Goal: Task Accomplishment & Management: Use online tool/utility

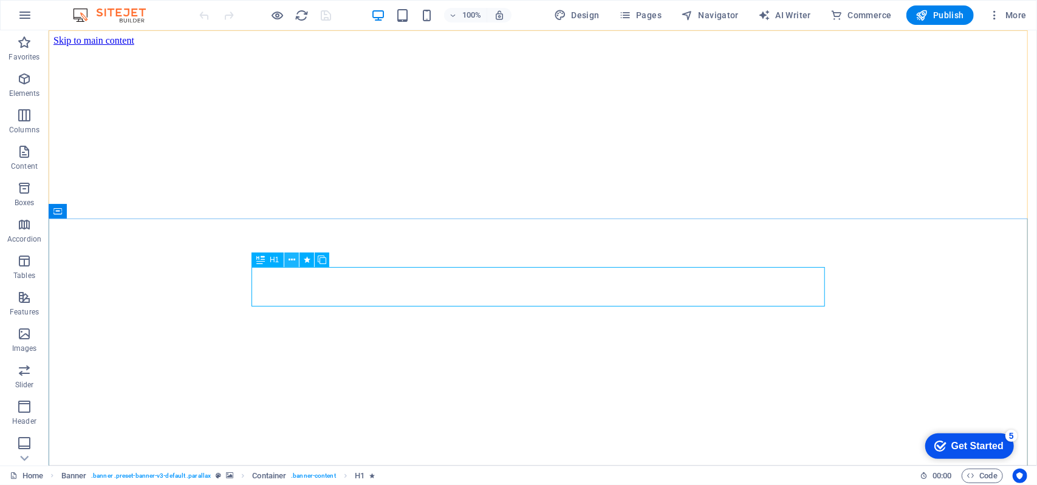
click at [0, 0] on icon at bounding box center [0, 0] width 0 height 0
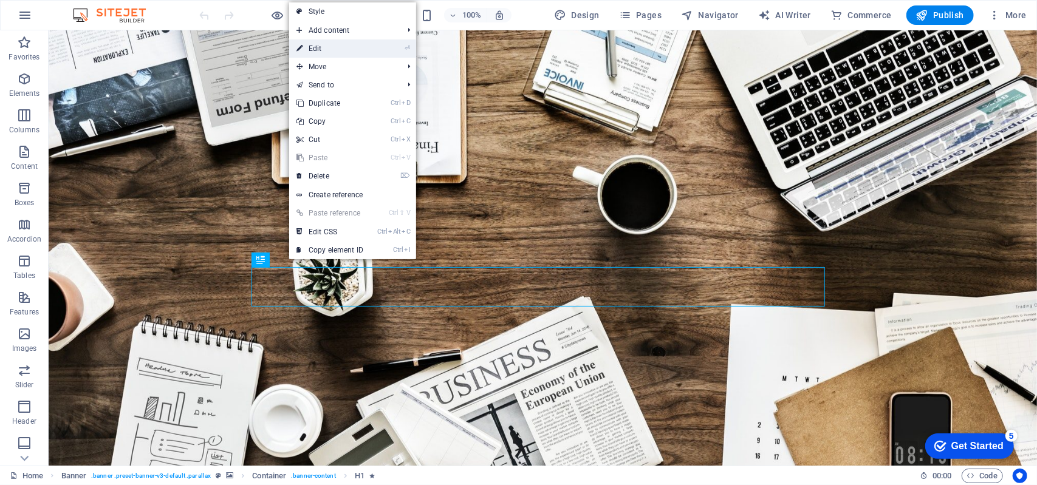
drag, startPoint x: 335, startPoint y: 47, endPoint x: 74, endPoint y: 16, distance: 263.0
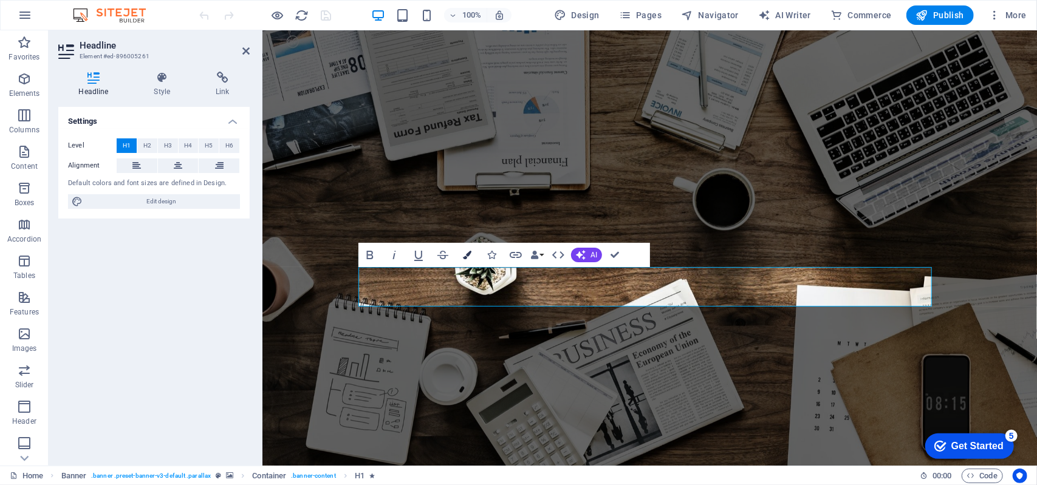
click at [474, 255] on button "Colors" at bounding box center [467, 255] width 23 height 24
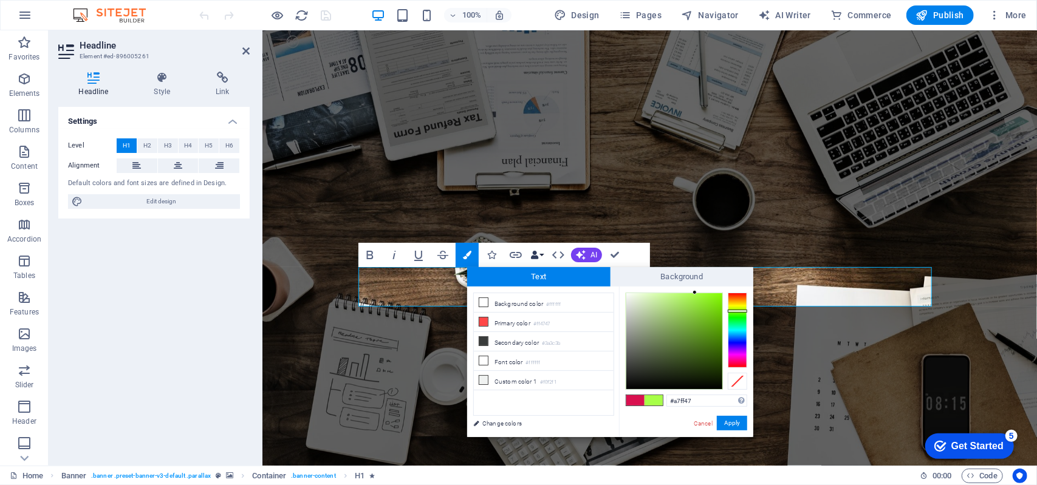
click at [544, 255] on button "Data Bindings" at bounding box center [536, 255] width 17 height 24
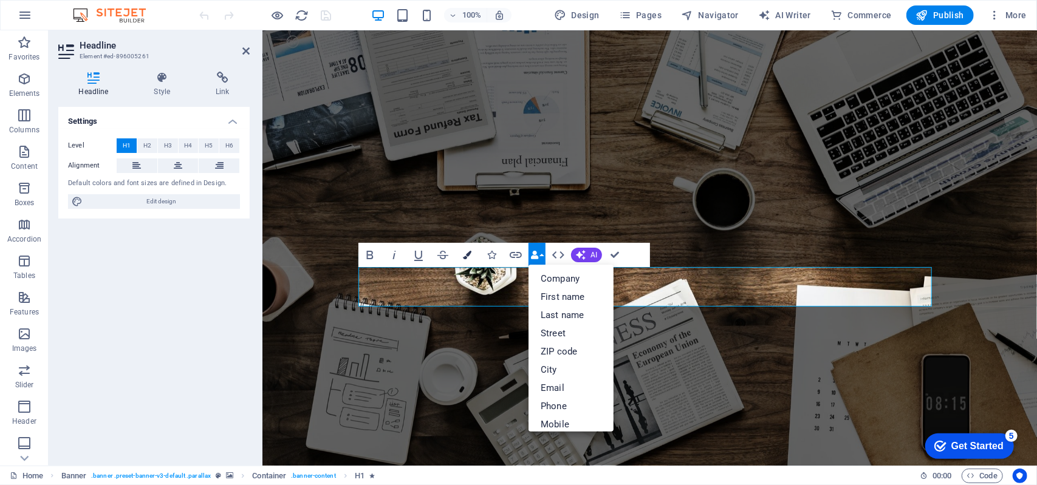
click at [465, 257] on icon "button" at bounding box center [467, 255] width 9 height 9
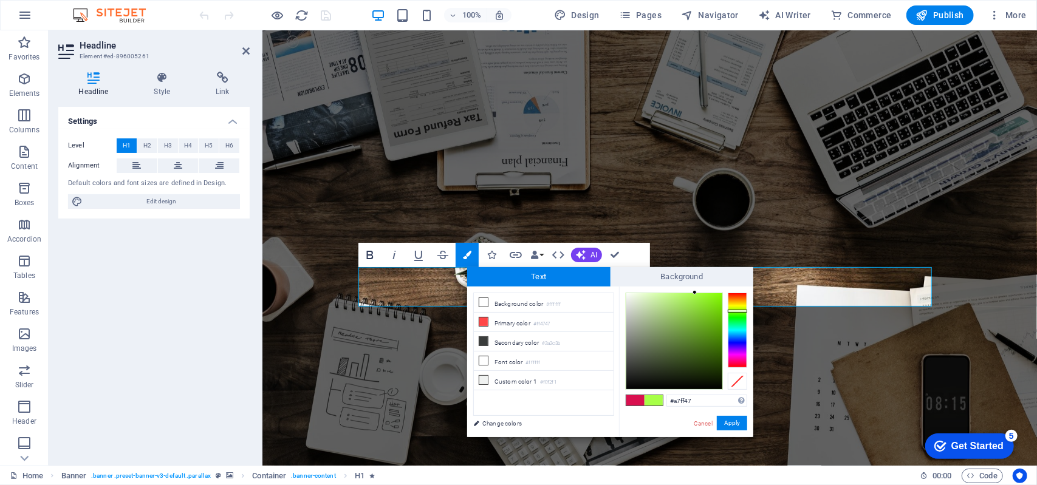
click at [366, 258] on icon "button" at bounding box center [370, 255] width 15 height 15
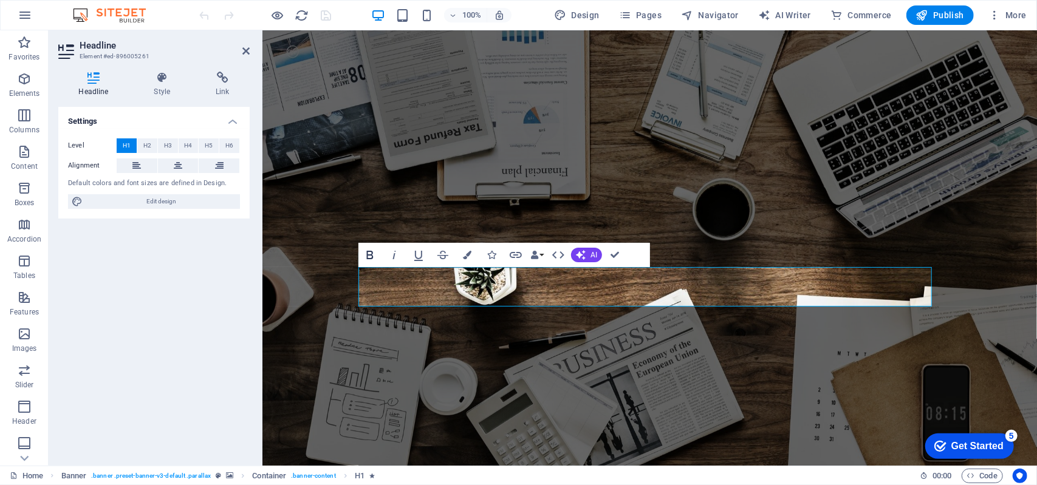
click at [368, 258] on icon "button" at bounding box center [370, 255] width 15 height 15
click at [371, 255] on icon "button" at bounding box center [370, 255] width 7 height 9
click at [372, 257] on icon "button" at bounding box center [370, 255] width 7 height 9
click at [544, 253] on button "Data Bindings" at bounding box center [536, 255] width 17 height 24
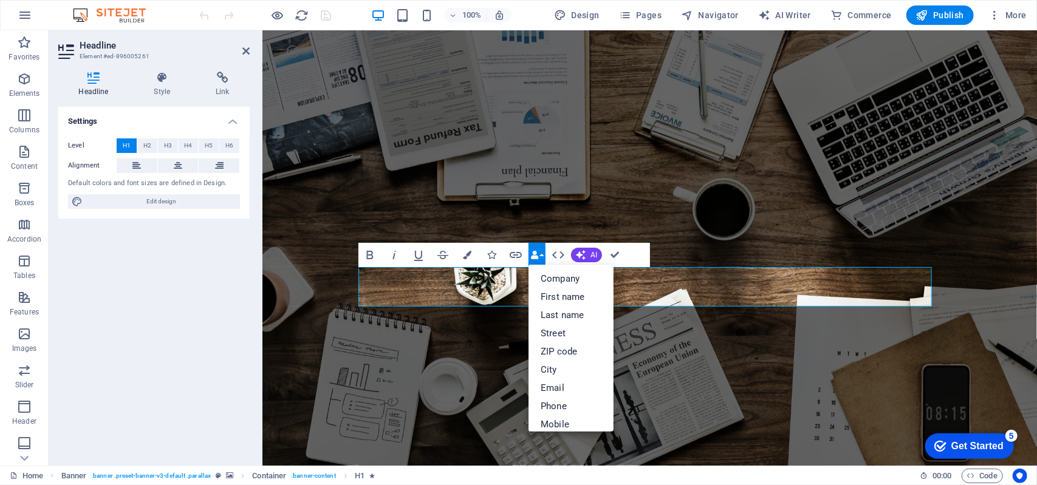
click at [544, 253] on button "Data Bindings" at bounding box center [536, 255] width 17 height 24
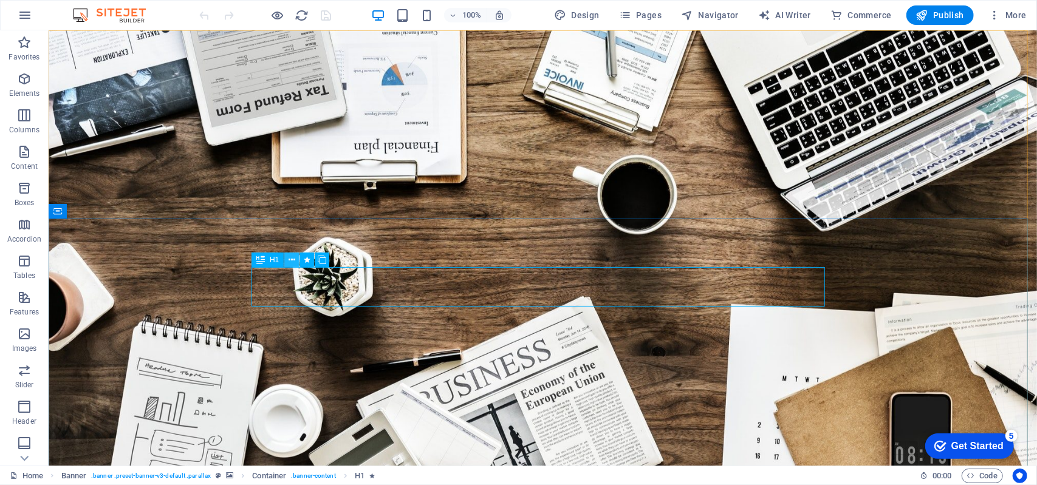
click at [0, 0] on icon at bounding box center [0, 0] width 0 height 0
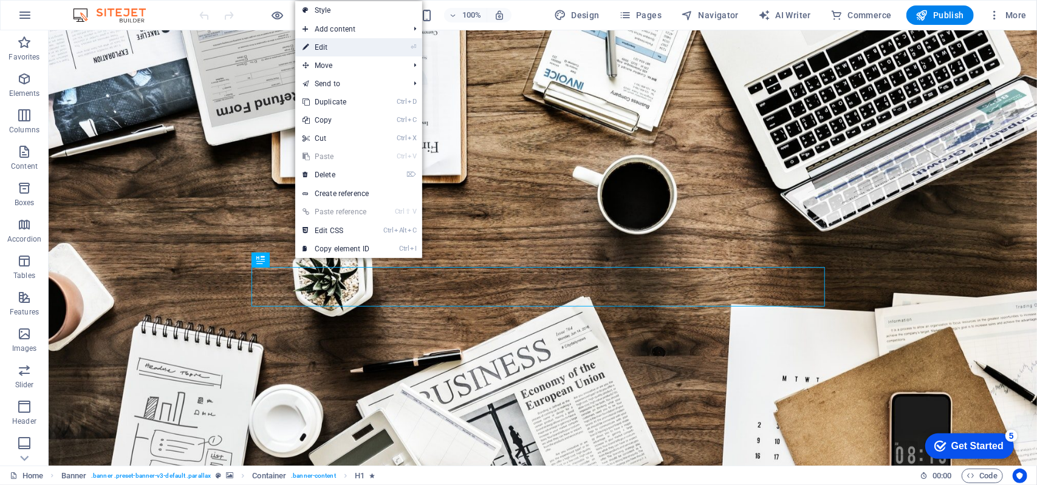
click at [367, 48] on link "⏎ Edit" at bounding box center [335, 47] width 81 height 18
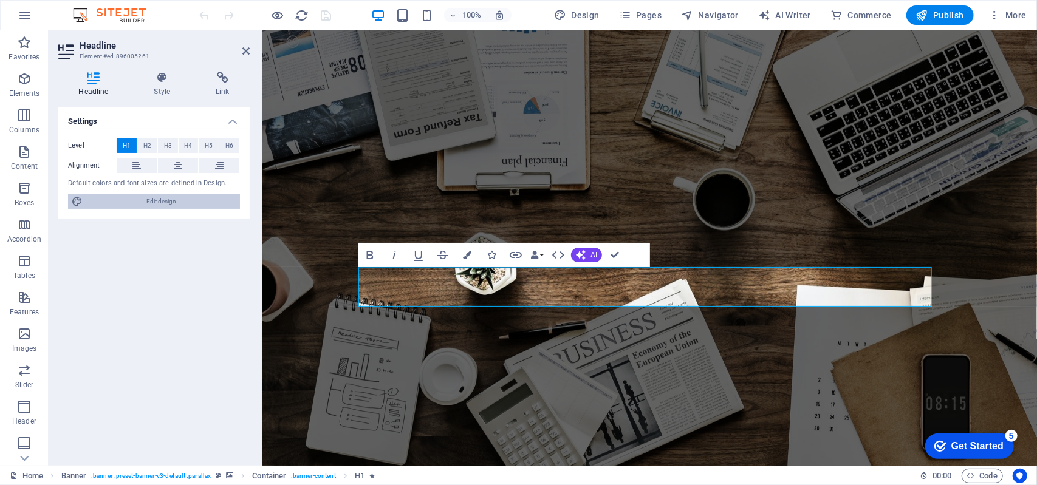
click at [162, 200] on span "Edit design" at bounding box center [161, 201] width 150 height 15
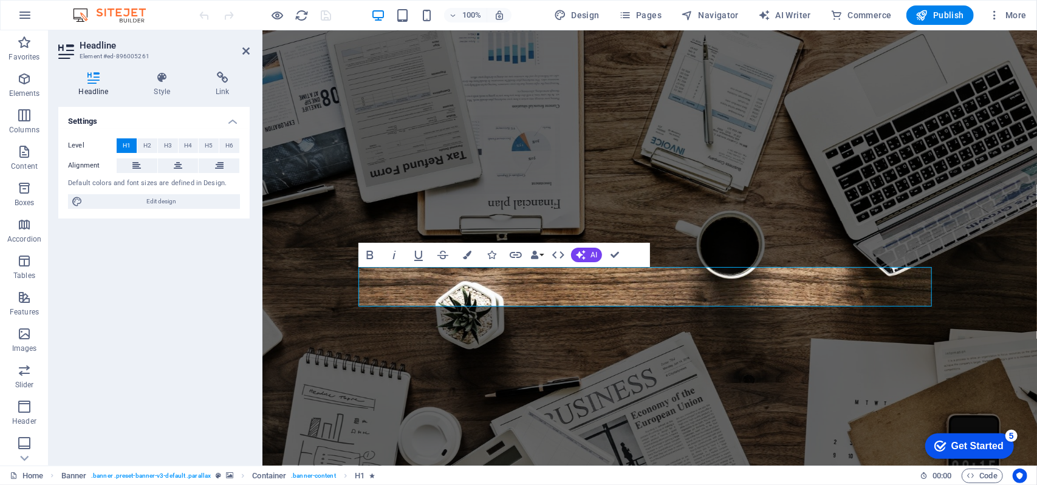
select select "rem"
select select "700"
select select "px"
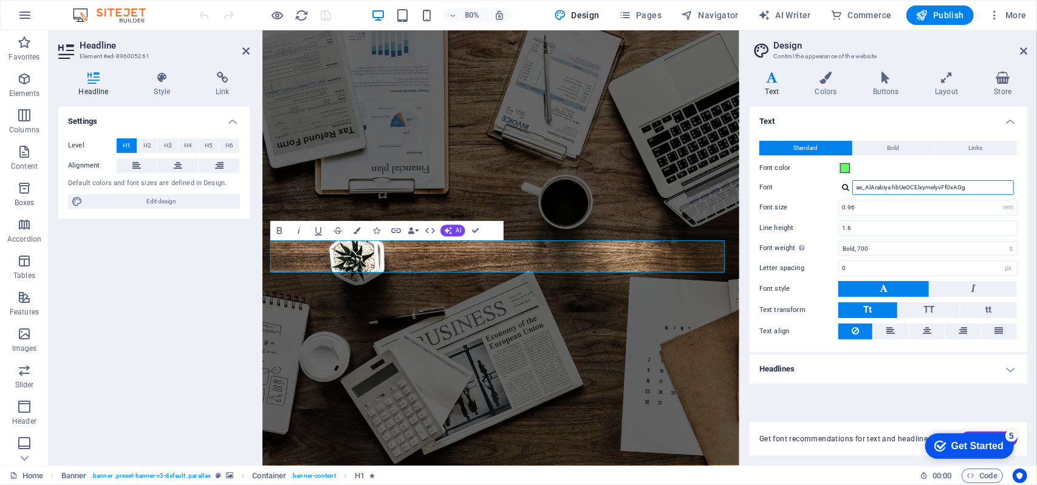
click at [986, 190] on input "ae_AlArabiya hbUeOCElxymelyvFf0xAGg" at bounding box center [933, 187] width 162 height 15
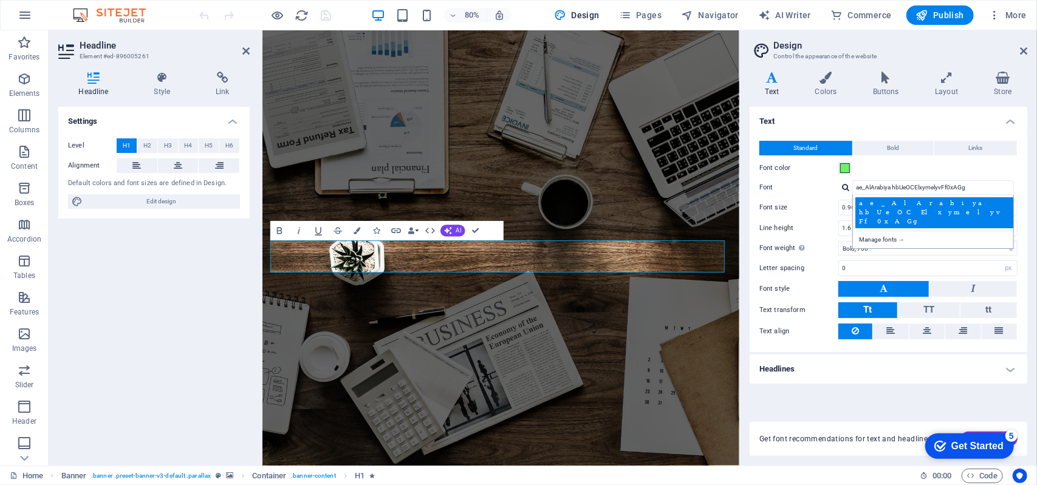
click at [982, 204] on div "ae_AlArabiya hbUeOCElxymelyvFf0xAGg" at bounding box center [935, 212] width 160 height 31
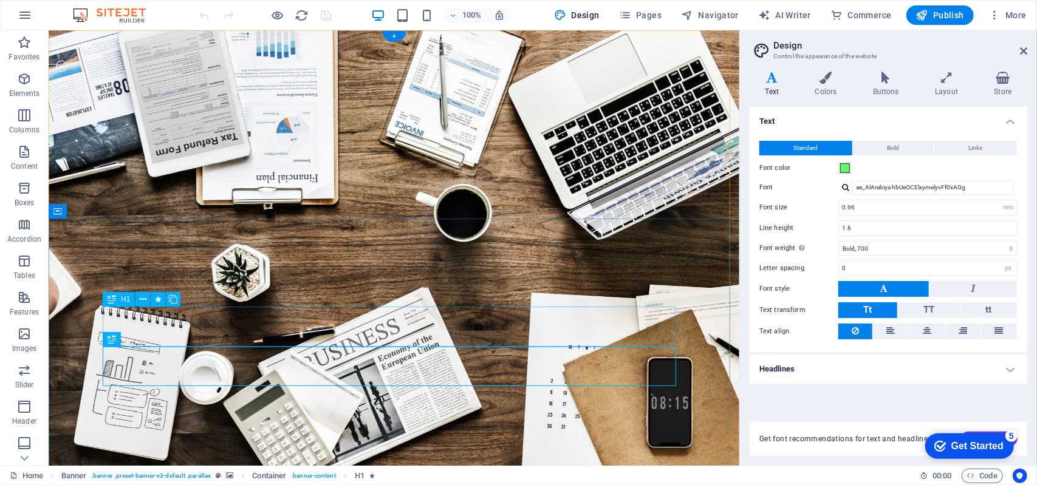
click at [142, 297] on icon at bounding box center [143, 299] width 7 height 13
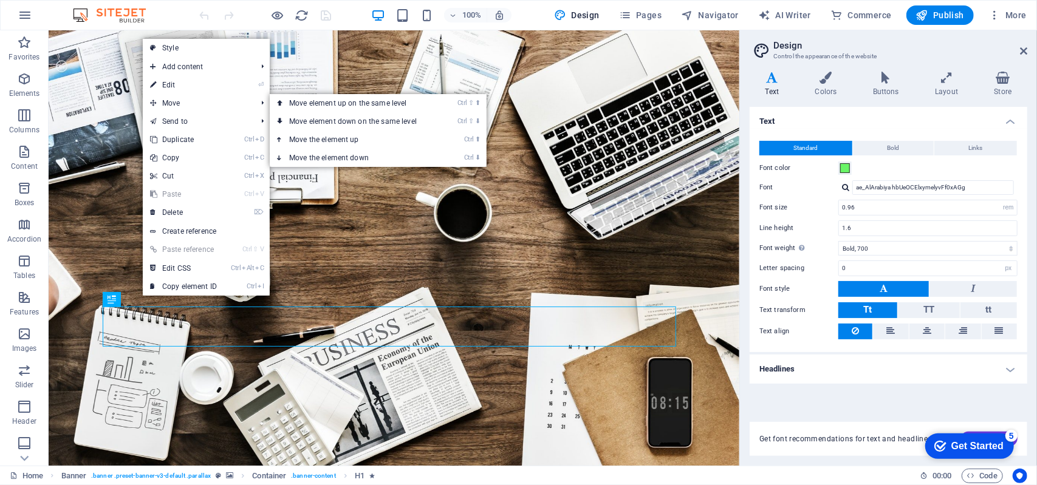
click at [211, 85] on link "⏎ Edit" at bounding box center [183, 85] width 81 height 18
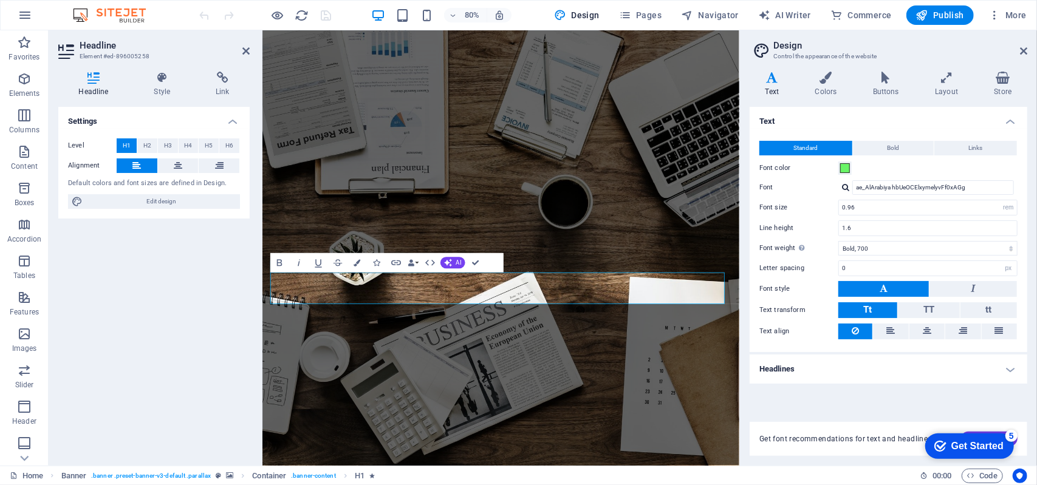
click at [848, 186] on div at bounding box center [845, 187] width 7 height 8
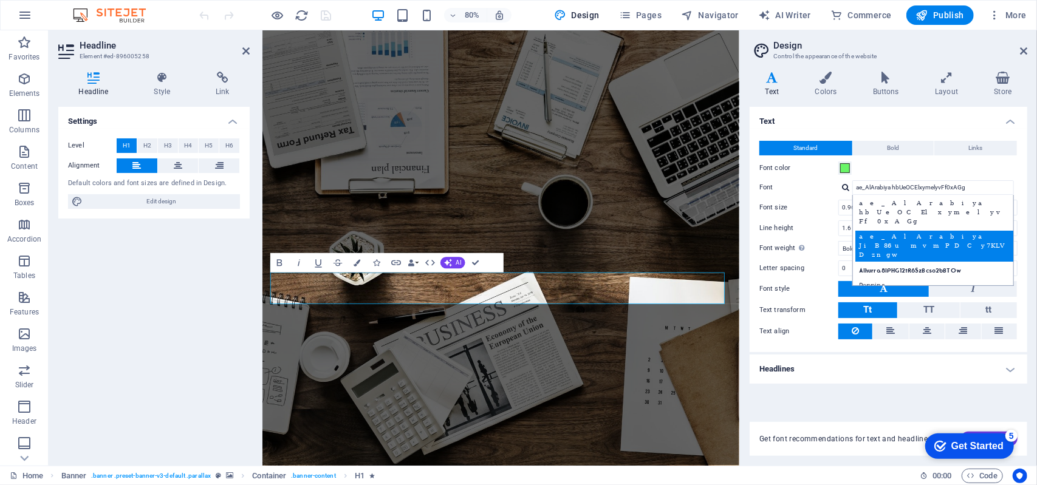
click at [859, 231] on div "ae_AlArabiya JiB86umvmPDCy7KLVDzngw" at bounding box center [935, 246] width 160 height 31
type input "ae_AlArabiya JiB86umvmPDCy7KLVDzngw"
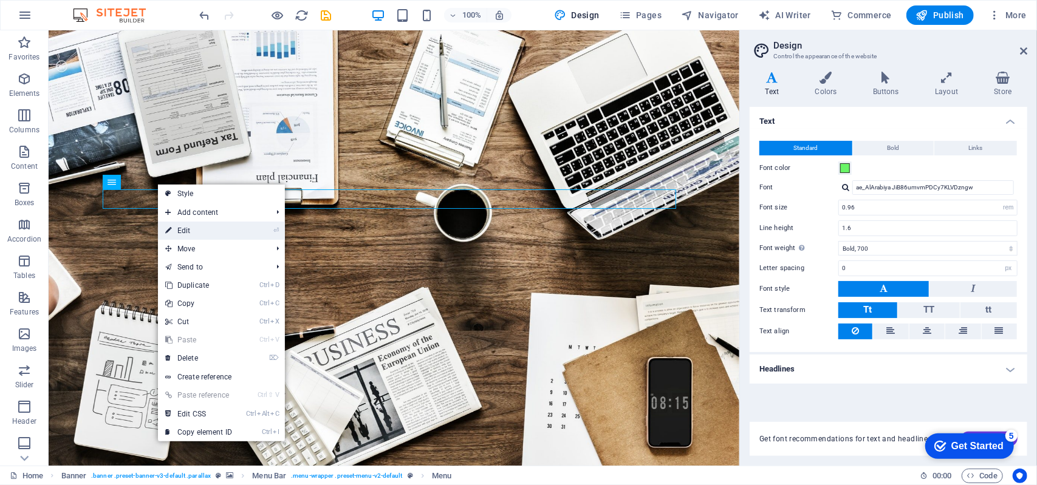
click at [187, 225] on link "⏎ Edit" at bounding box center [198, 231] width 81 height 18
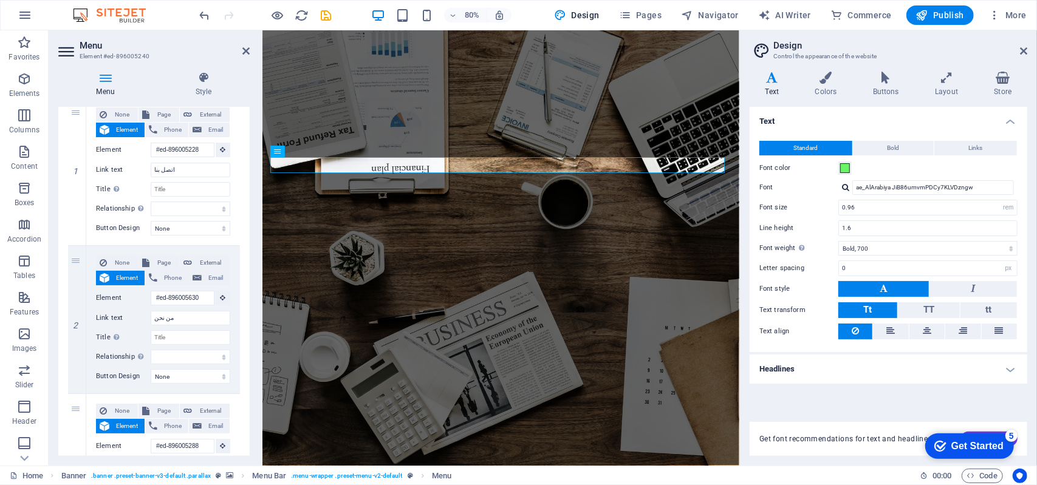
scroll to position [126, 0]
drag, startPoint x: 180, startPoint y: 165, endPoint x: 140, endPoint y: 170, distance: 40.5
click at [140, 170] on div "Link text اتصل بنا" at bounding box center [163, 168] width 134 height 15
click at [176, 188] on input "Title Additional link description, should not be the same as the link text. The…" at bounding box center [191, 187] width 80 height 15
paste input "اتصل بنا"
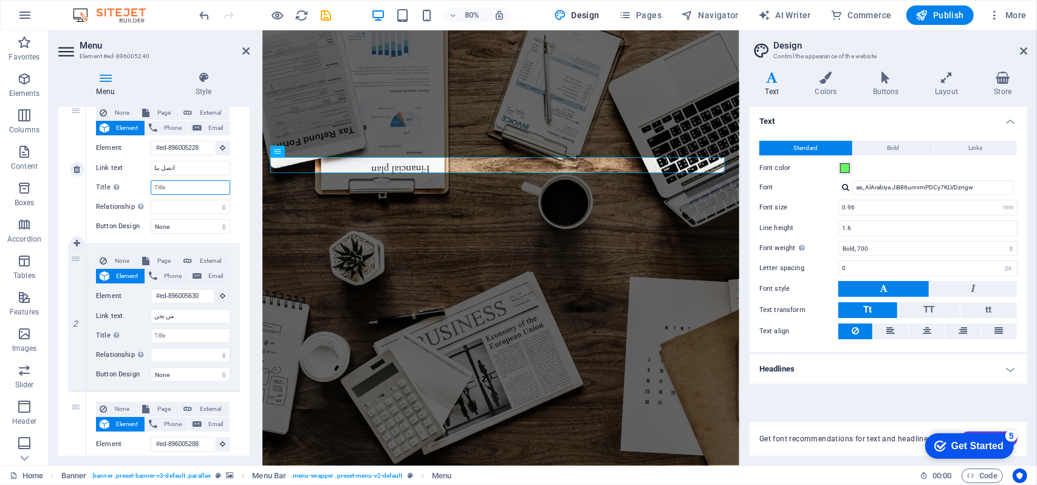
type input "اتصل بنا"
select select
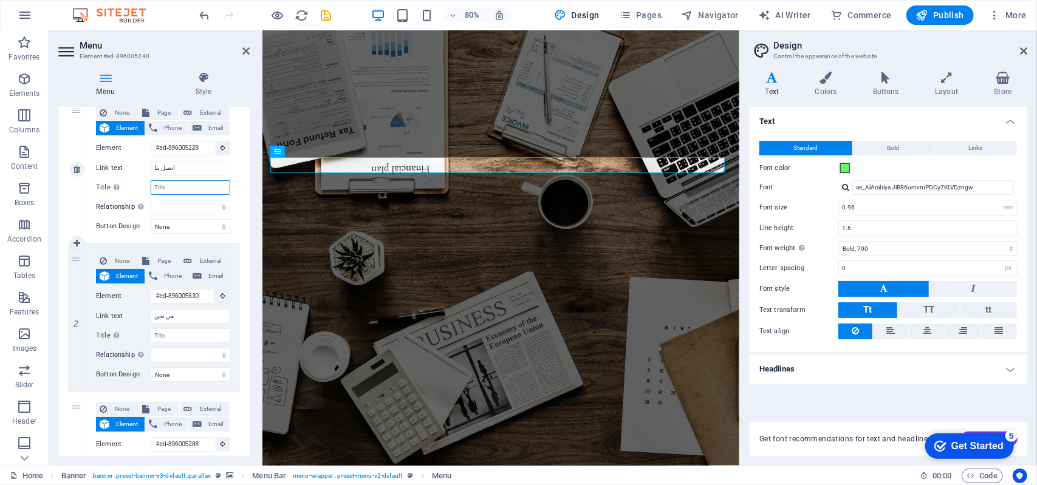
select select
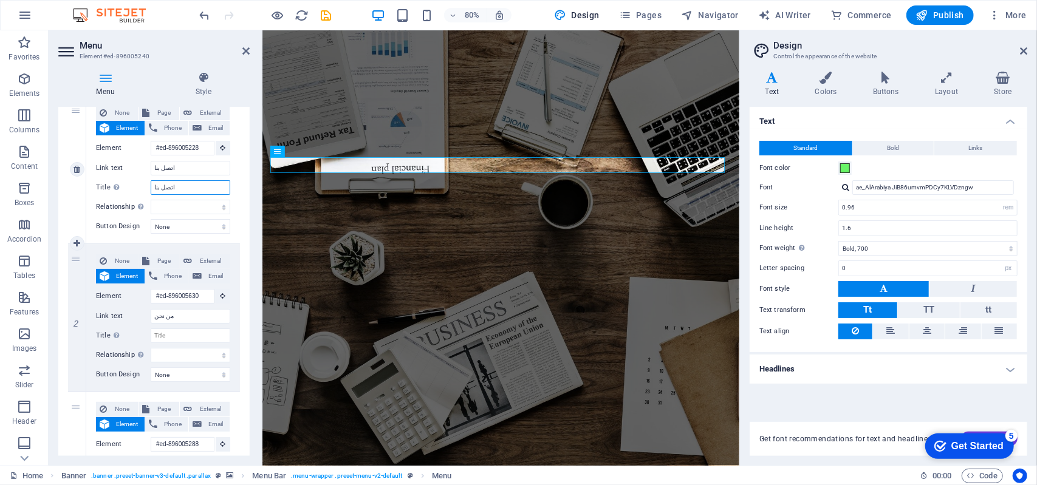
select select
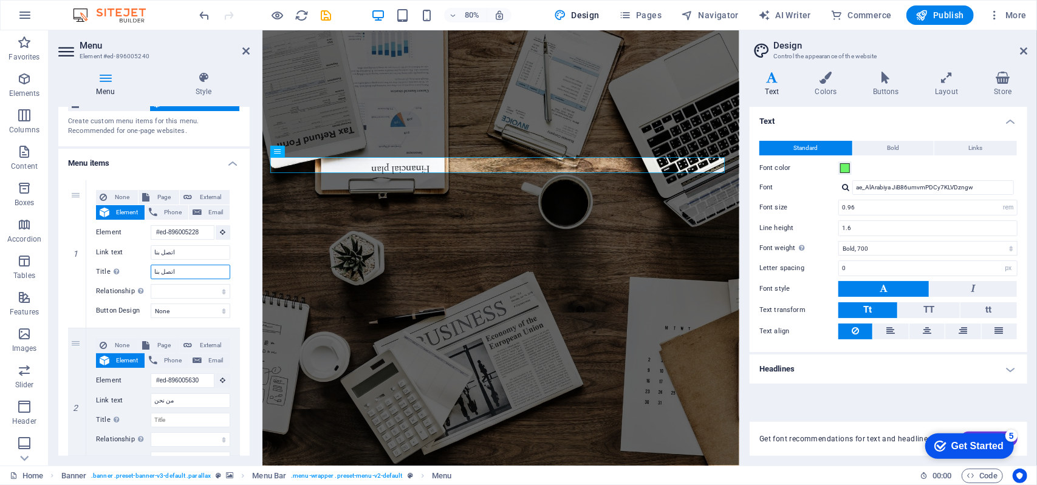
scroll to position [0, 0]
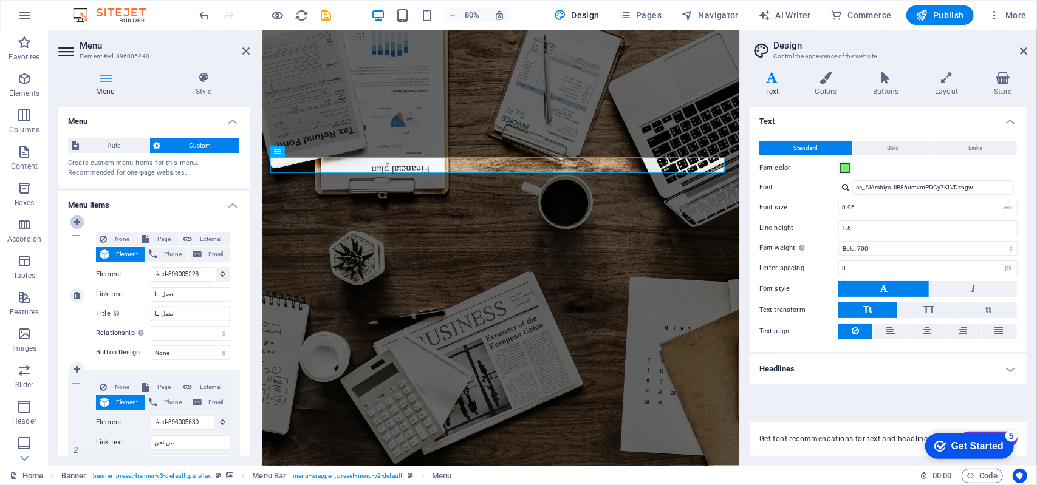
type input "اتصل بنا"
click at [78, 222] on icon at bounding box center [76, 222] width 7 height 9
select select
type input "#ed-896005228"
type input "اتصل بنا"
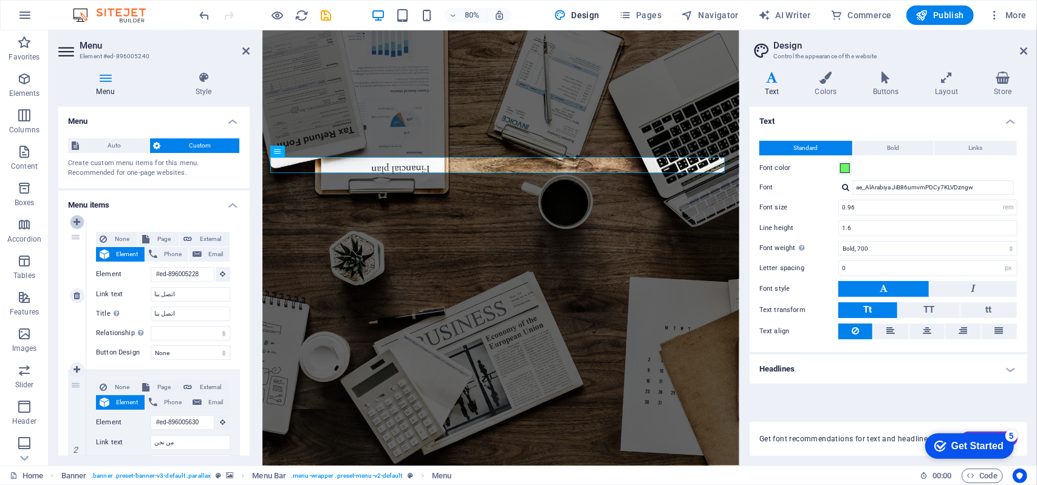
type input "اتصل بنا"
select select
type input "#ed-896005630"
type input "من نحن"
select select
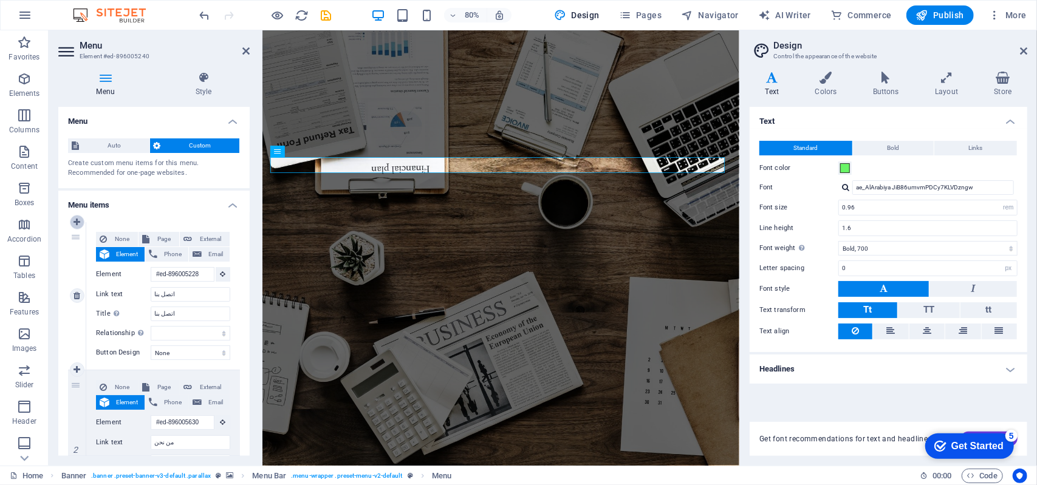
type input "#ed-896005288"
type input "خدماتنا"
select select
type input "#ed-896005360"
type input "كورسات تدريبيه"
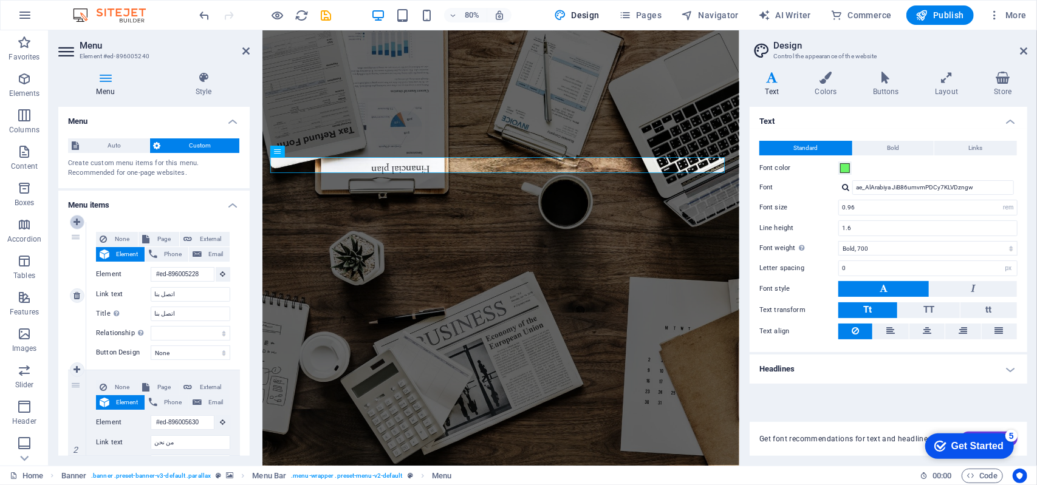
select select
type input "#ed-896005384"
type input "الخدمات التعليميه"
select select
click at [77, 296] on icon at bounding box center [76, 296] width 7 height 9
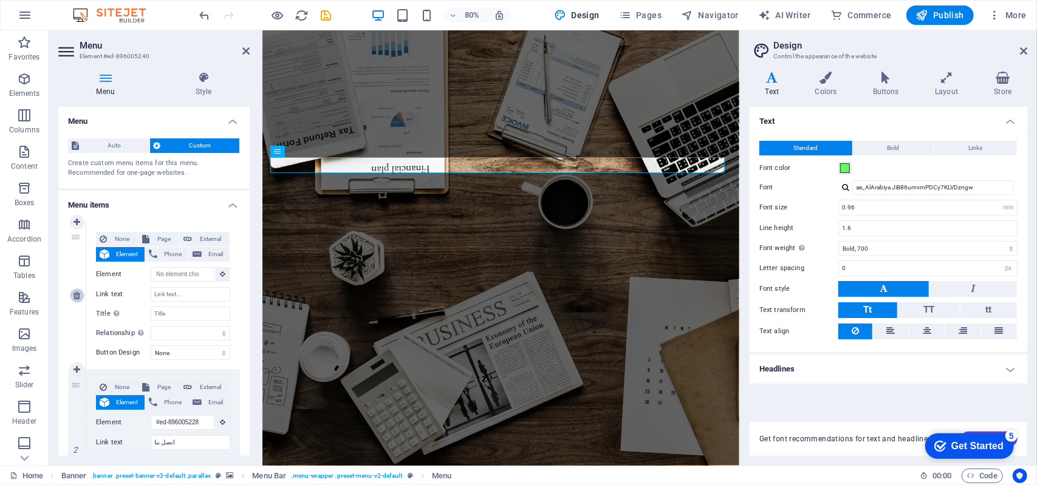
type input "#ed-896005228"
type input "اتصل بنا"
select select
type input "#ed-896005630"
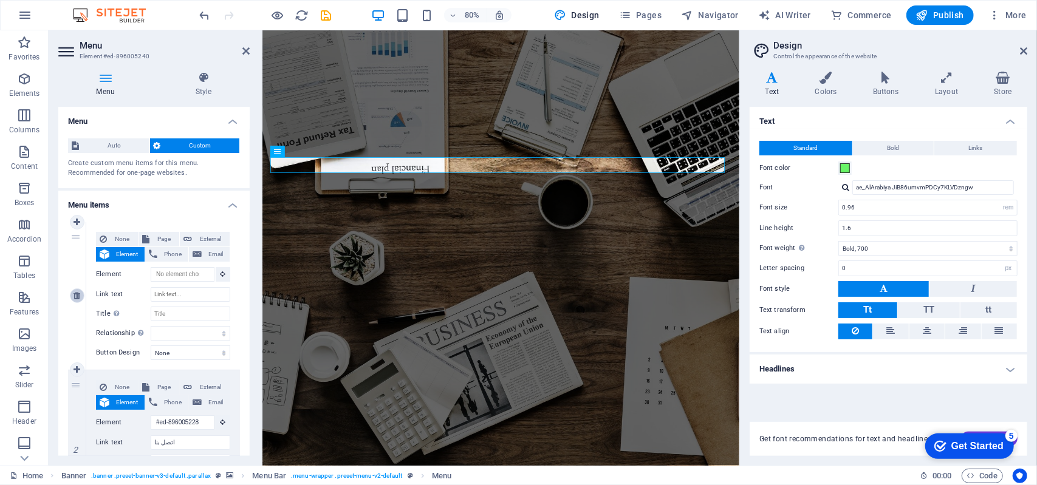
type input "من نحن"
select select
type input "#ed-896005288"
type input "خدماتنا"
select select
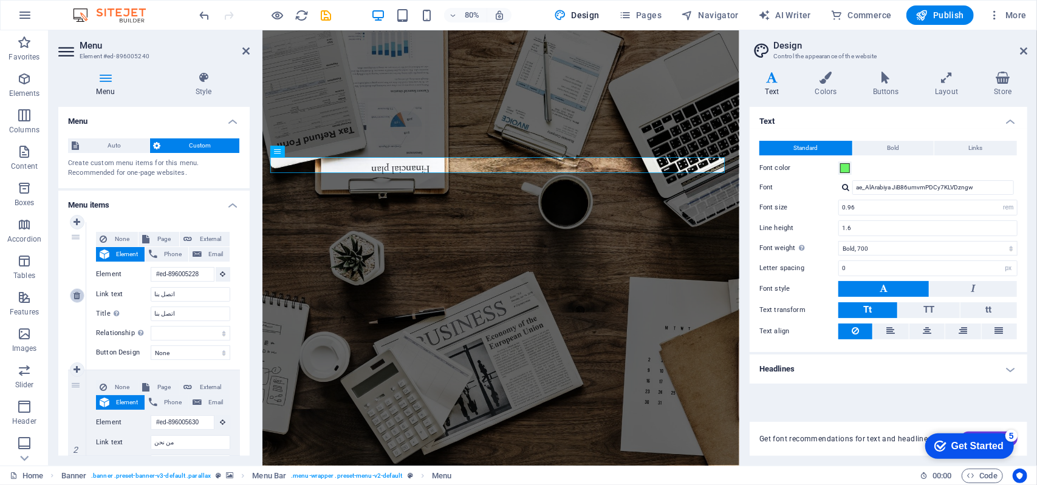
type input "#ed-896005360"
type input "كورسات تدريبيه"
select select
type input "#ed-896005384"
type input "الخدمات التعليميه"
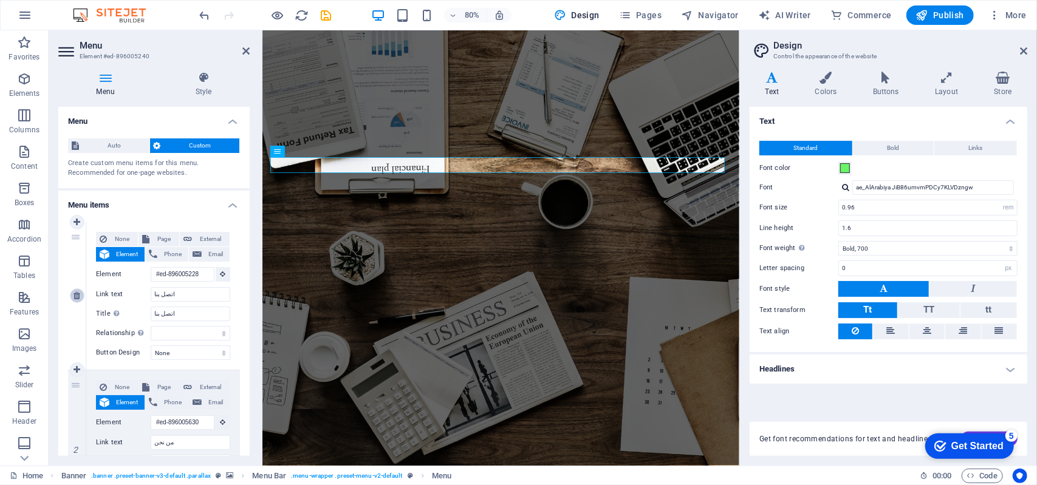
select select
type input "#ed-896005408"
type input "الرئيسية"
select select
click at [220, 276] on icon at bounding box center [222, 274] width 5 height 6
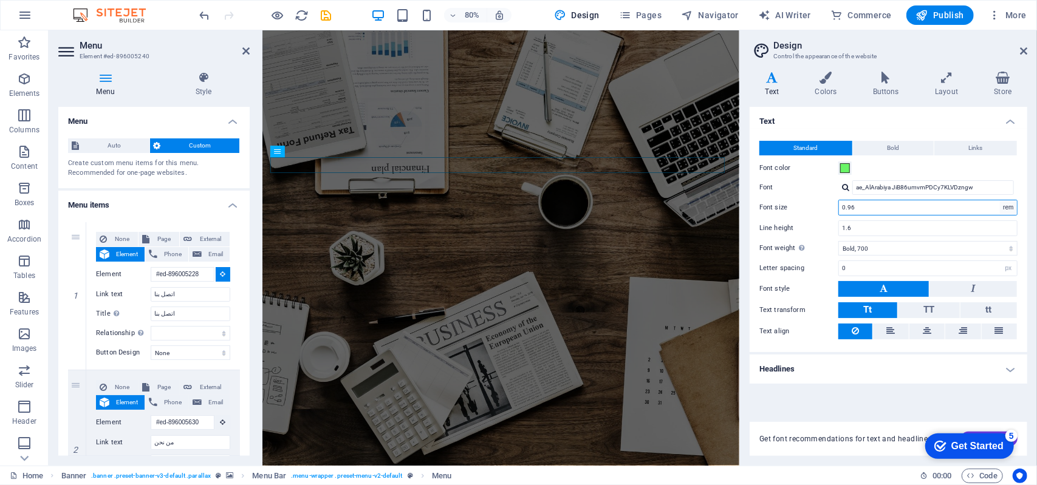
click at [1010, 211] on select "rem px" at bounding box center [1008, 207] width 17 height 15
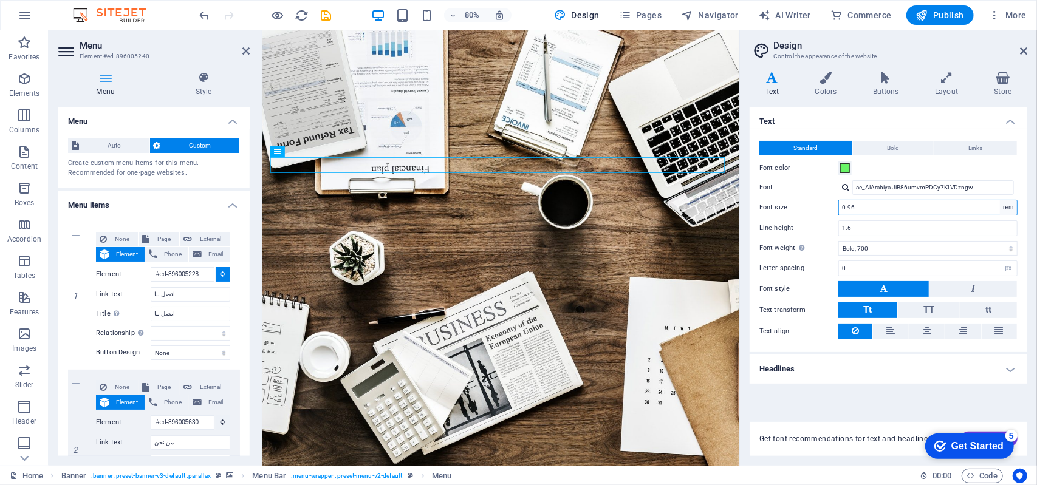
click at [1011, 207] on select "rem px" at bounding box center [1008, 207] width 17 height 15
drag, startPoint x: 872, startPoint y: 212, endPoint x: 832, endPoint y: 213, distance: 40.1
click at [832, 213] on div "Font size 0.96 rem px" at bounding box center [888, 208] width 258 height 16
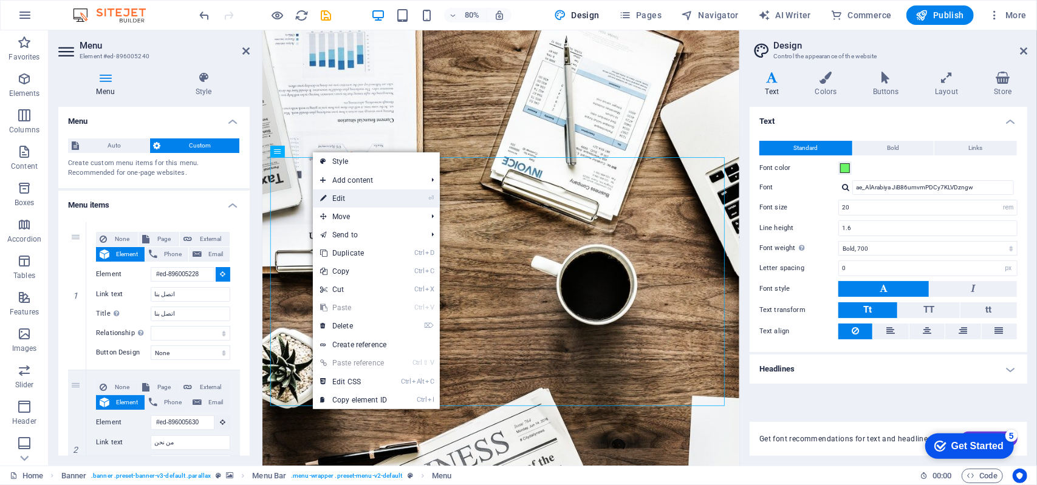
click at [347, 201] on link "⏎ Edit" at bounding box center [353, 199] width 81 height 18
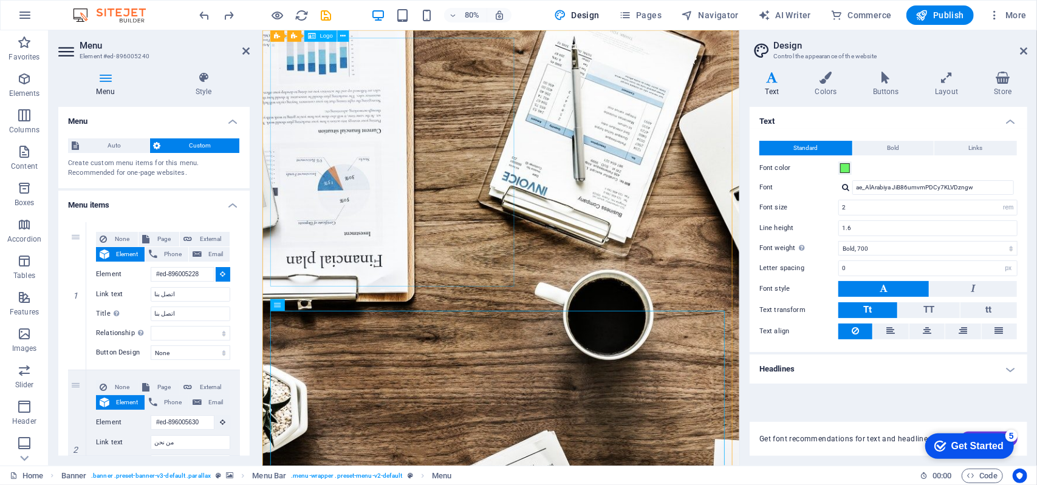
type input "0.96"
select select
type input "#ed-896005228"
type input "اتصل بنا"
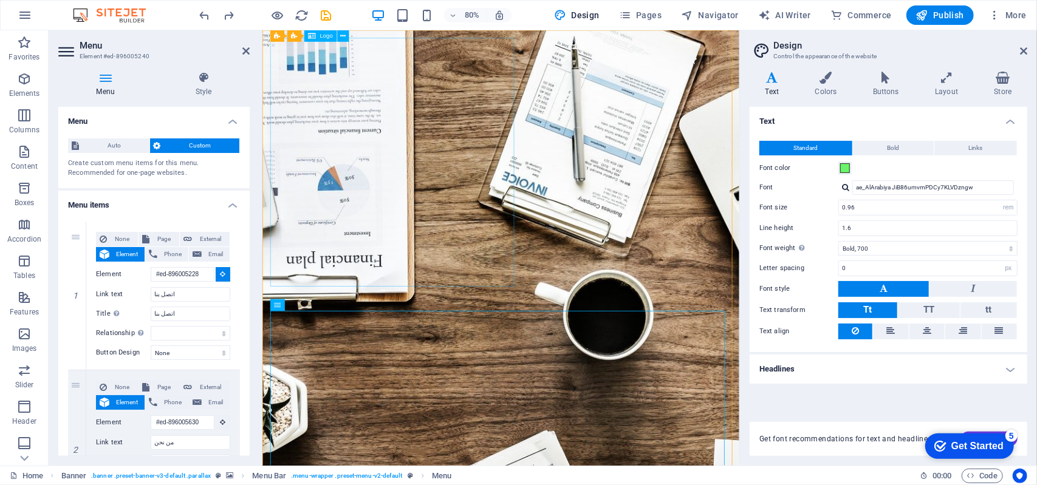
select select
type input "#ed-896005630"
type input "من نحن"
select select
type input "#ed-896005288"
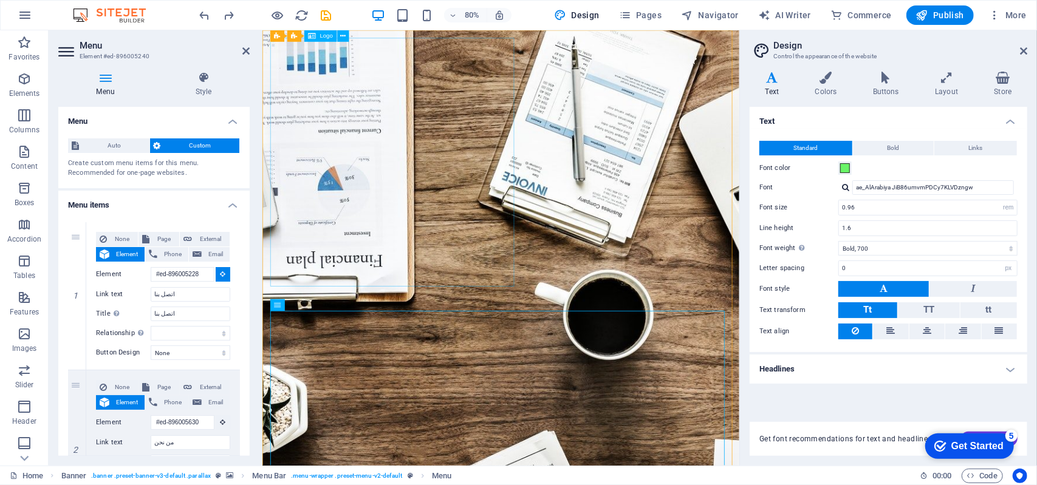
type input "خدماتنا"
select select
type input "#ed-896005360"
type input "كورسات تدريبيه"
select select
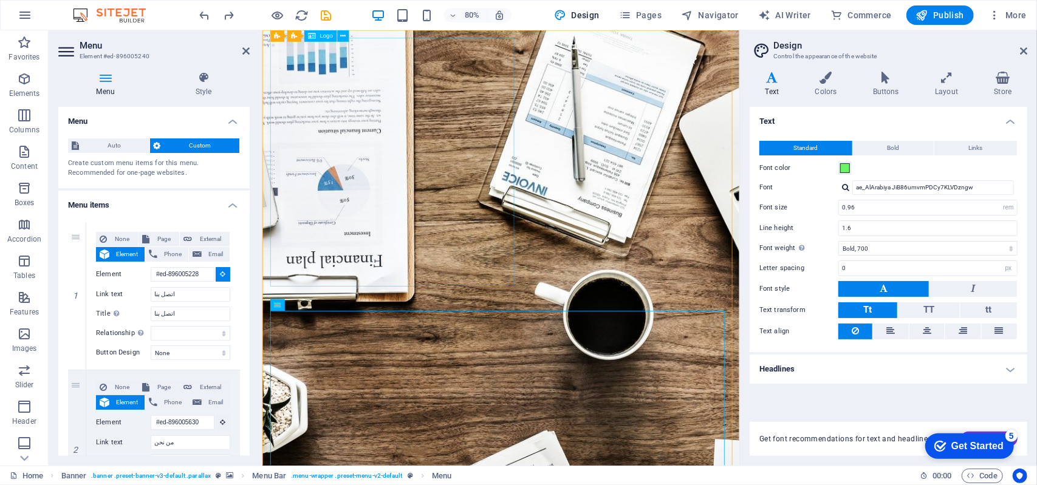
type input "#ed-896005384"
type input "الخدمات التعليميه"
select select
type input "#ed-896005228"
type input "اتصل بنا"
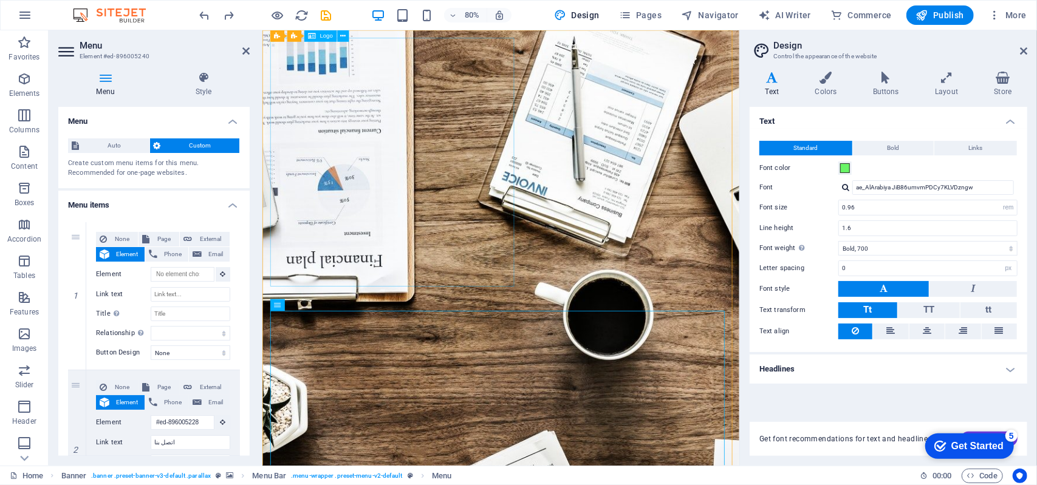
type input "اتصل بنا"
select select
type input "#ed-896005630"
type input "من نحن"
select select
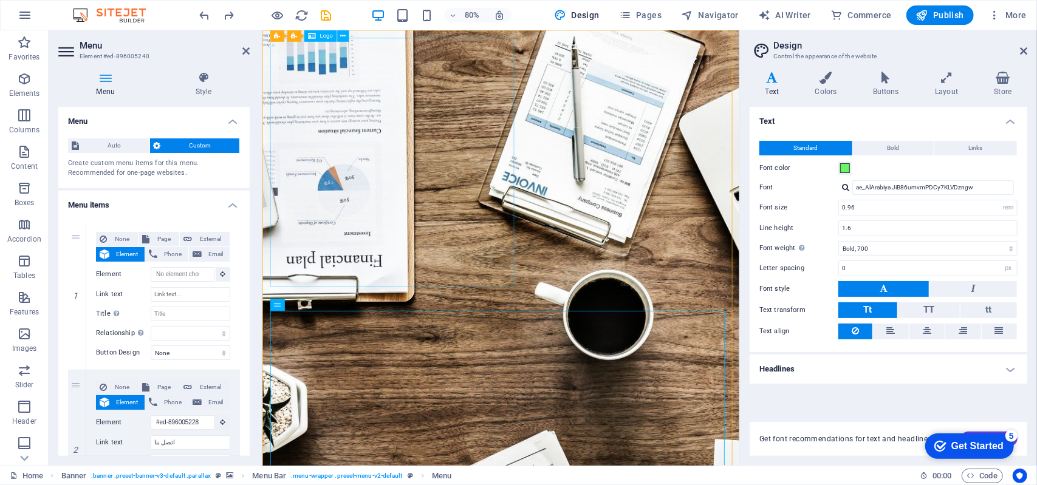
type input "#ed-896005288"
type input "خدماتنا"
select select
type input "#ed-896005360"
type input "كورسات تدريبيه"
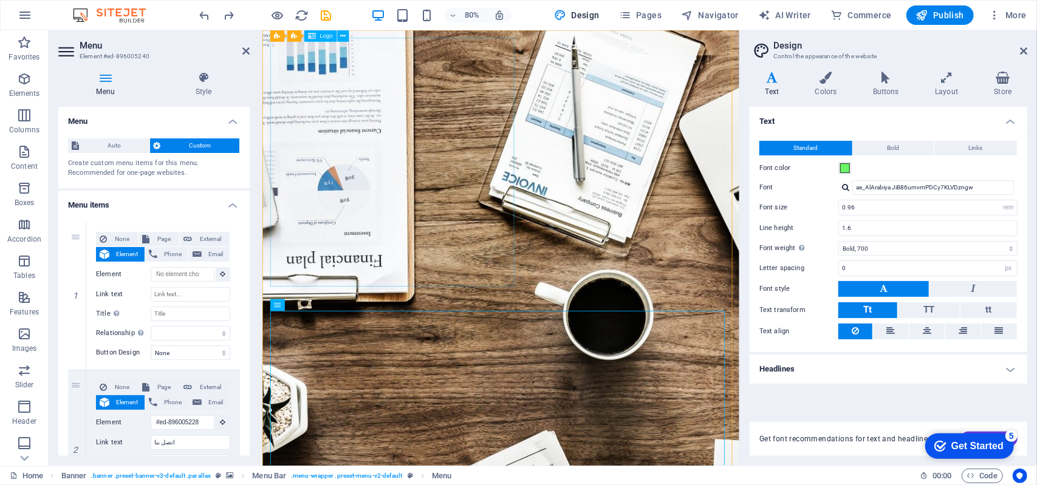
select select
type input "#ed-896005384"
type input "الخدمات التعليميه"
select select
type input "#ed-896005408"
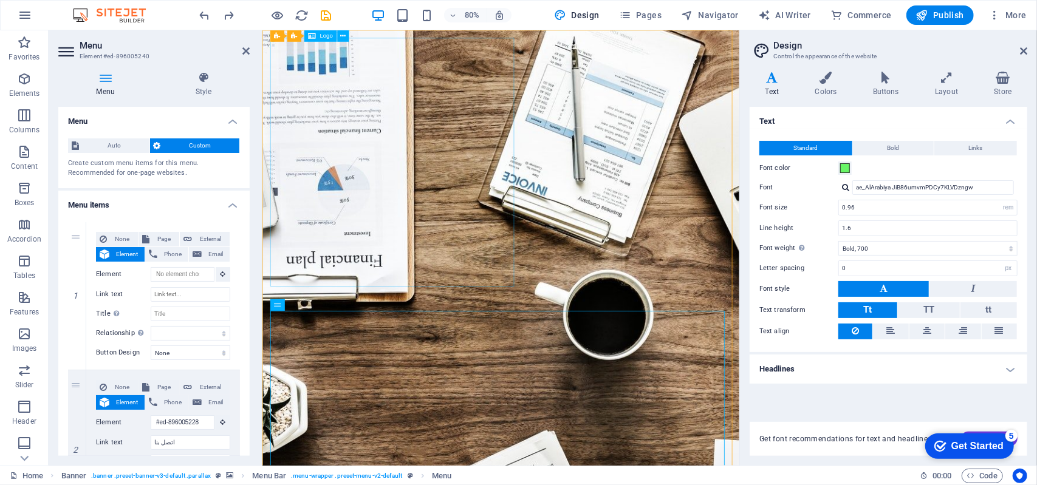
type input "الرئيسية"
select select
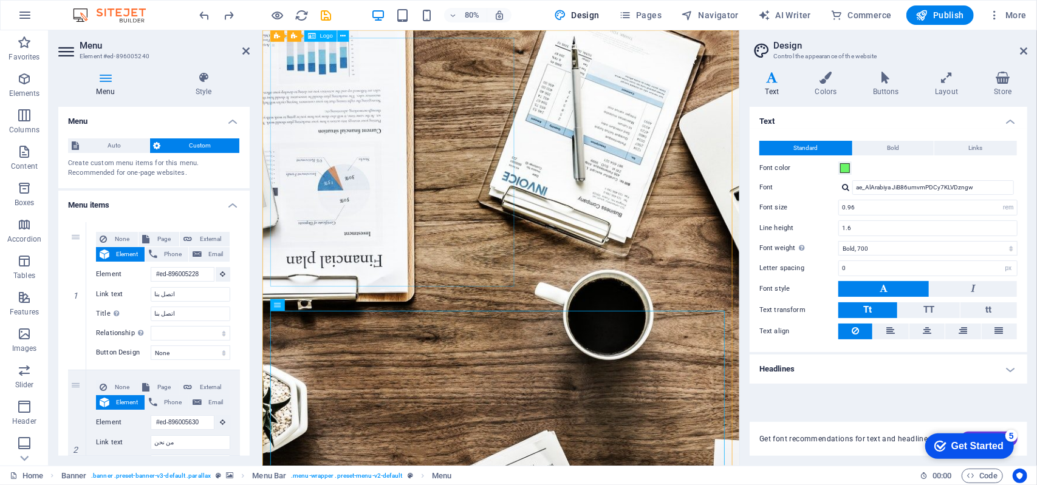
select select
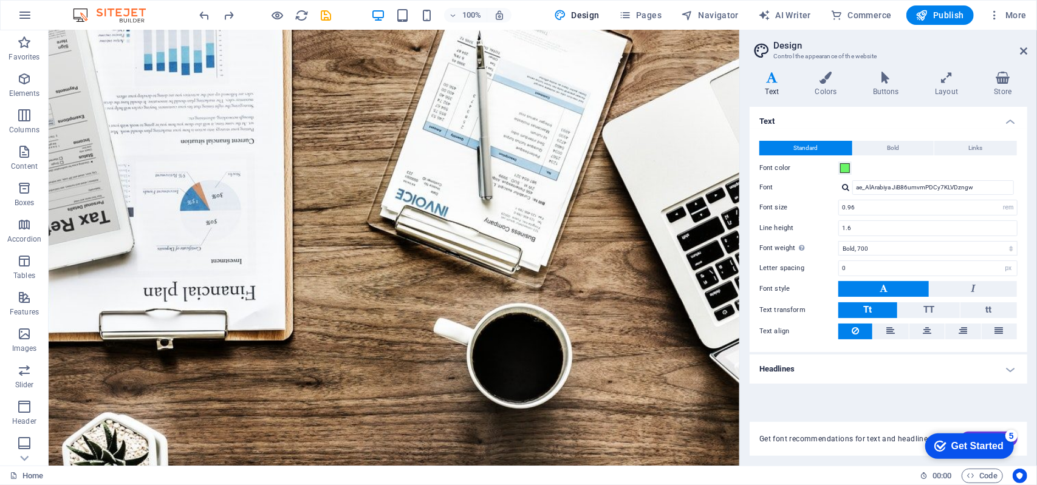
scroll to position [15, 0]
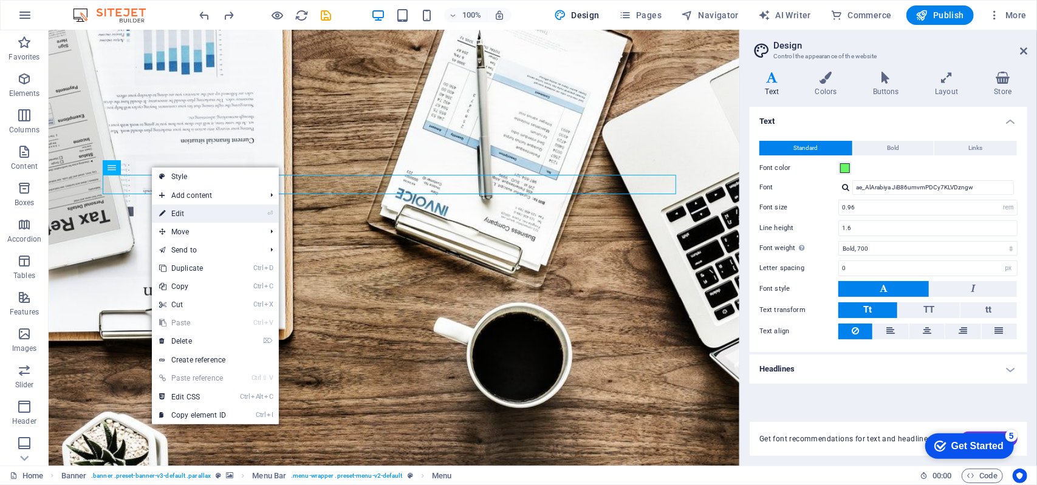
click at [243, 217] on li "⏎ Edit" at bounding box center [215, 214] width 127 height 18
click at [197, 210] on link "⏎ Edit" at bounding box center [192, 214] width 81 height 18
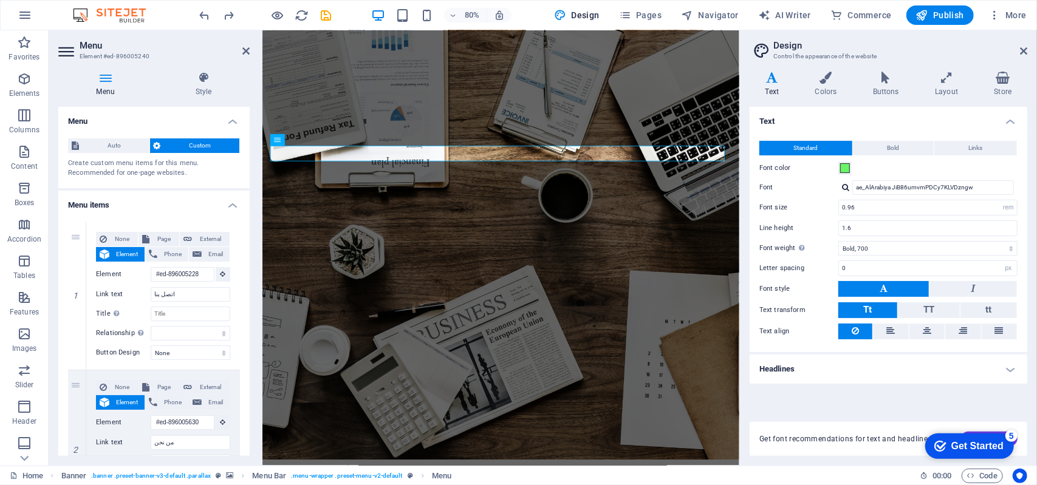
click at [197, 210] on h4 "Menu items" at bounding box center [153, 202] width 191 height 22
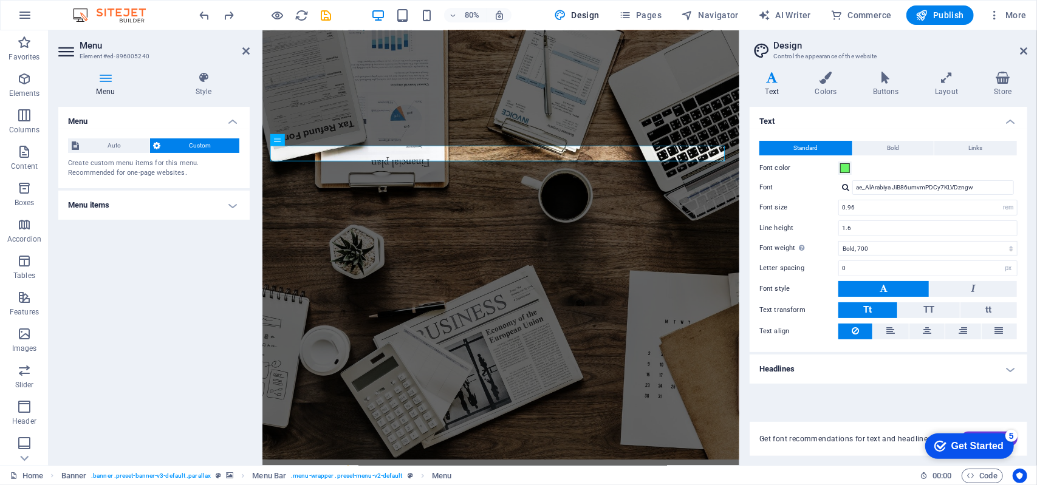
click at [231, 204] on h4 "Menu items" at bounding box center [153, 205] width 191 height 29
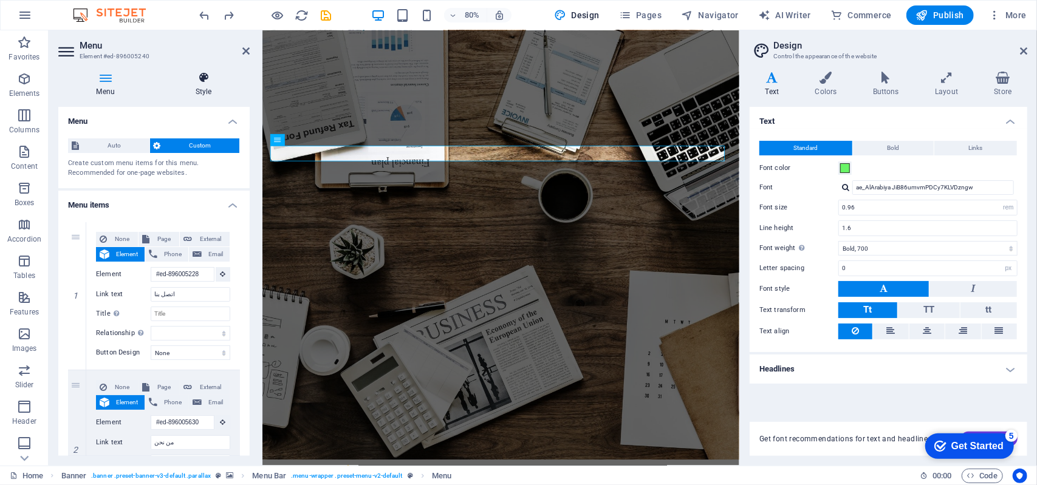
click at [203, 91] on h4 "Style" at bounding box center [203, 85] width 92 height 26
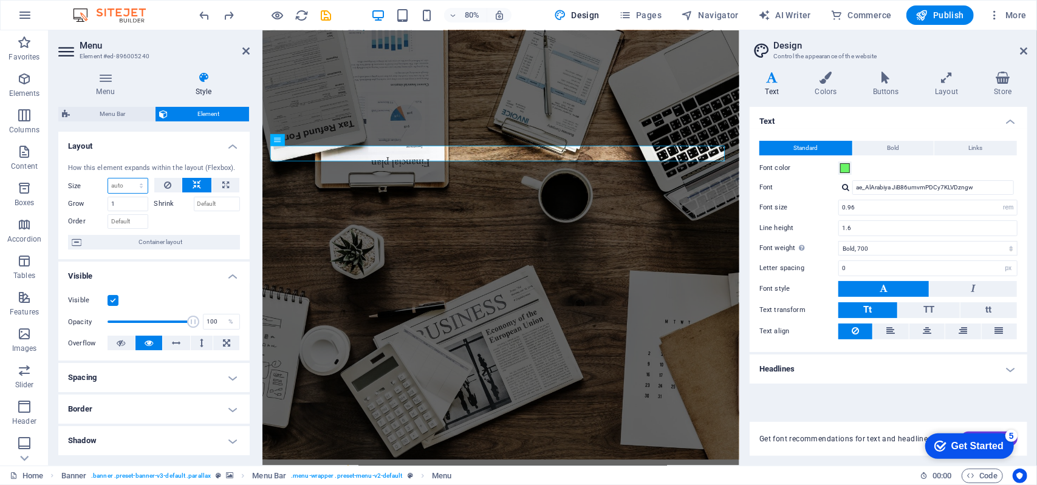
click at [141, 184] on select "Default auto px % 1/1 1/2 1/3 1/4 1/5 1/6 1/7 1/8 1/9 1/10" at bounding box center [127, 186] width 39 height 15
click at [108, 179] on select "Default auto px % 1/1 1/2 1/3 1/4 1/5 1/6 1/7 1/8 1/9 1/10" at bounding box center [127, 186] width 39 height 15
select select "DISABLED_OPTION_VALUE"
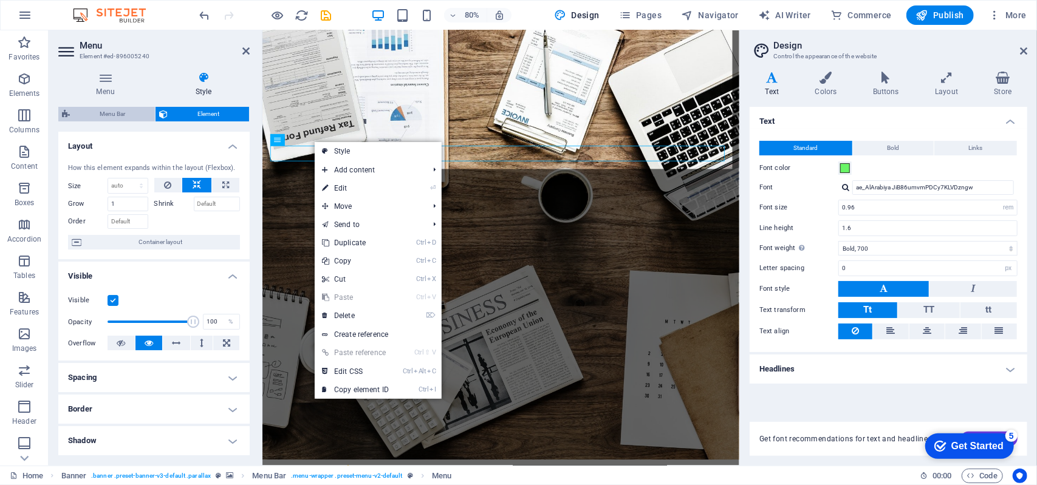
drag, startPoint x: 113, startPoint y: 111, endPoint x: 182, endPoint y: 171, distance: 91.3
click at [113, 111] on span "Menu Bar" at bounding box center [112, 114] width 78 height 15
select select "rem"
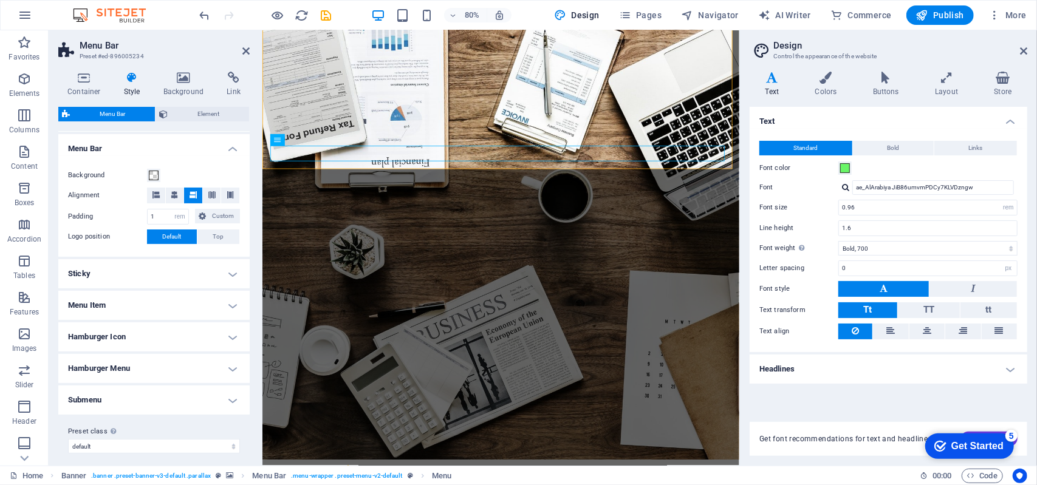
scroll to position [210, 0]
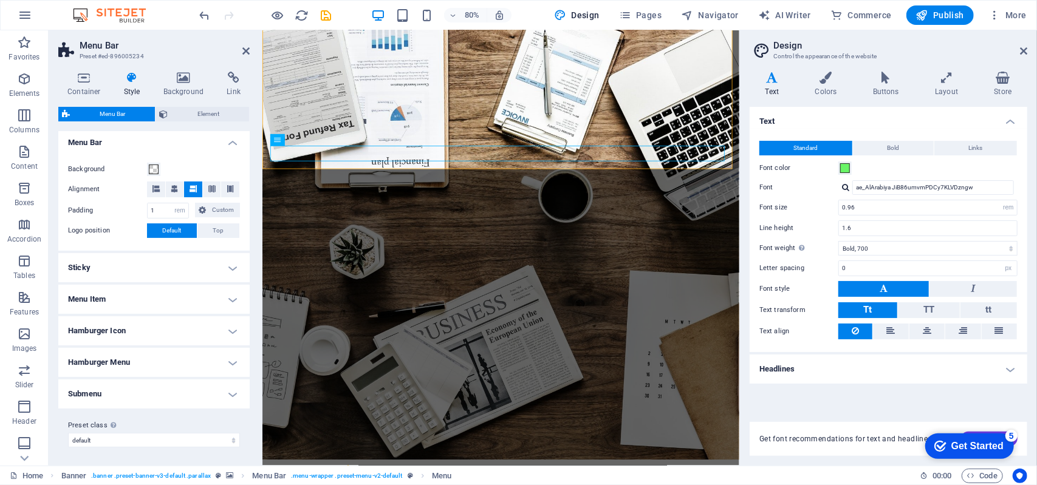
drag, startPoint x: 247, startPoint y: 219, endPoint x: 6, endPoint y: 402, distance: 302.6
click at [225, 299] on h4 "Menu Item" at bounding box center [153, 299] width 191 height 29
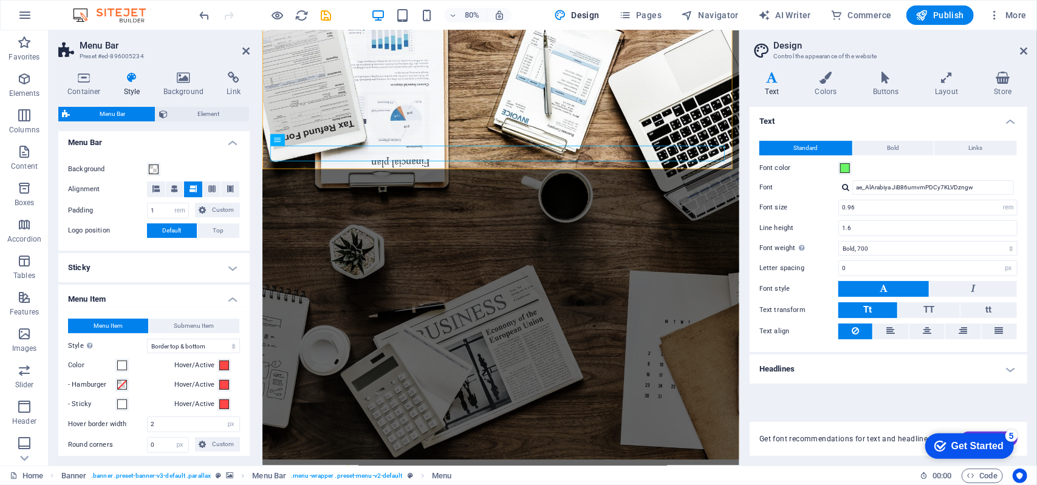
click at [228, 296] on h4 "Menu Item" at bounding box center [153, 296] width 191 height 22
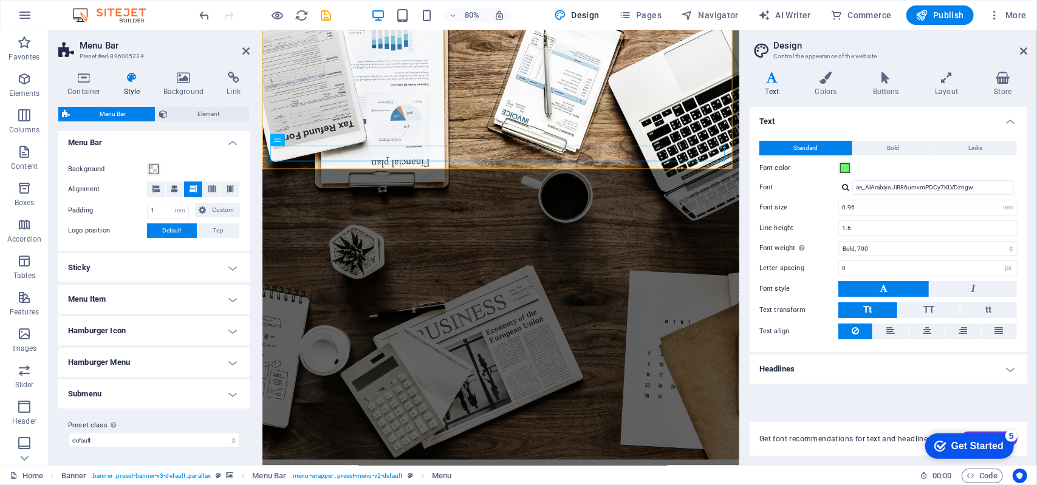
click at [899, 285] on button at bounding box center [883, 289] width 91 height 16
drag, startPoint x: 866, startPoint y: 207, endPoint x: 832, endPoint y: 214, distance: 35.4
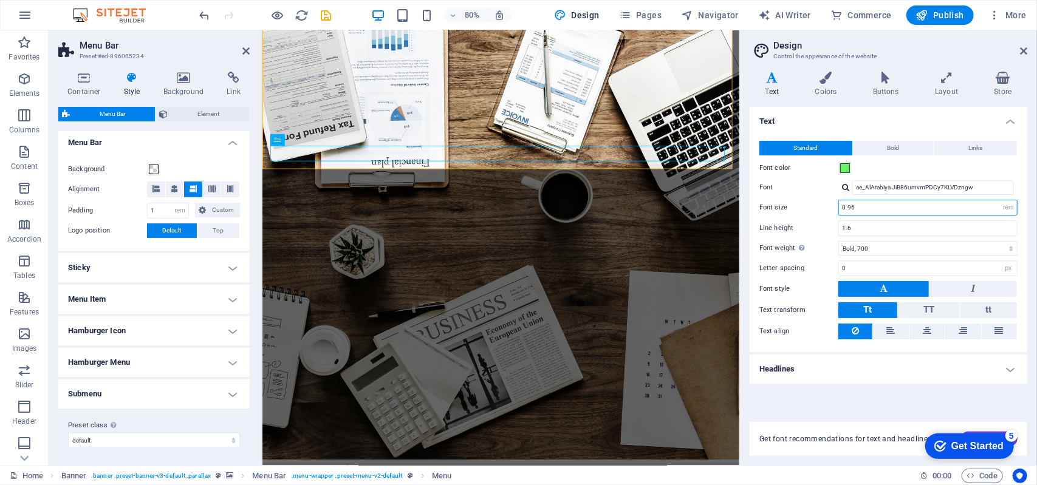
click at [832, 214] on div "Font size 0.96 rem px" at bounding box center [888, 208] width 258 height 16
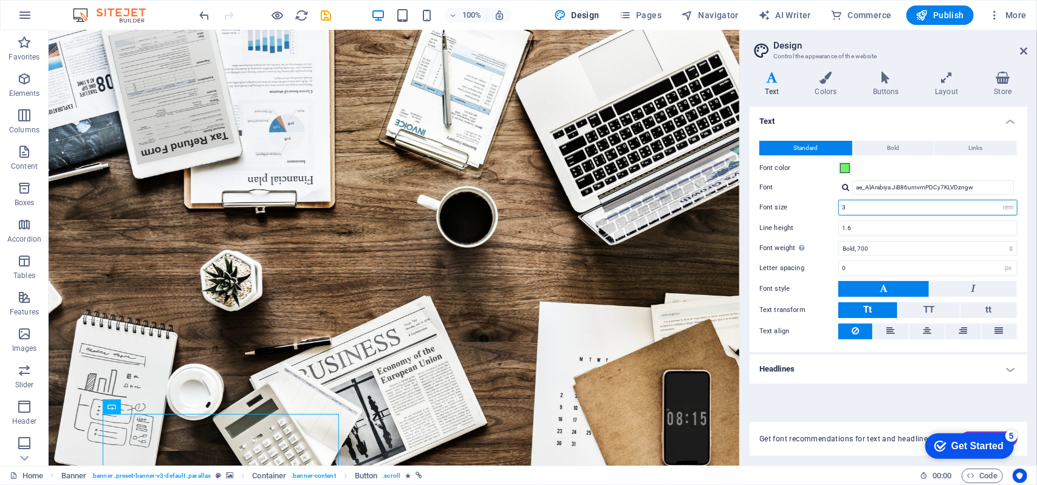
drag, startPoint x: 852, startPoint y: 202, endPoint x: 822, endPoint y: 211, distance: 31.7
click at [822, 212] on div "Font size 3 rem px" at bounding box center [888, 208] width 258 height 16
type input "09"
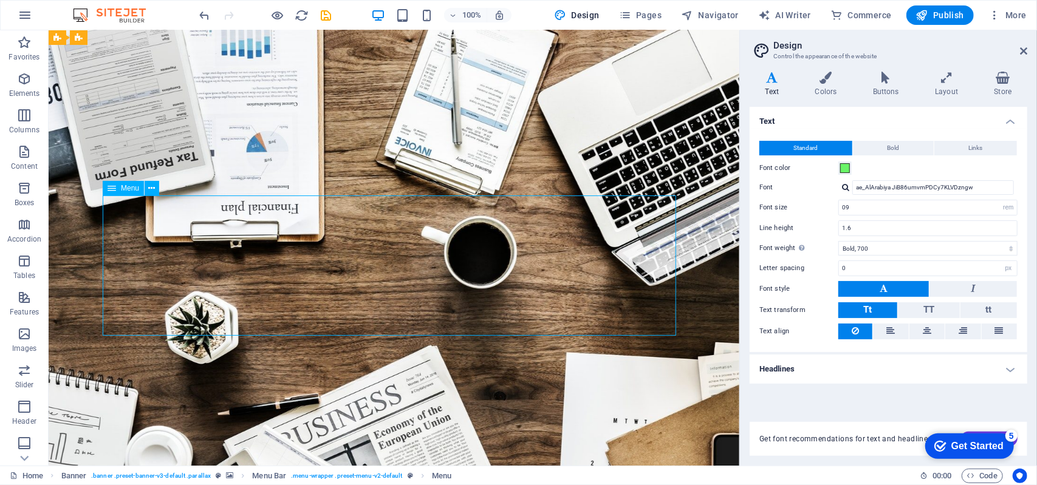
click at [109, 188] on icon at bounding box center [112, 188] width 9 height 15
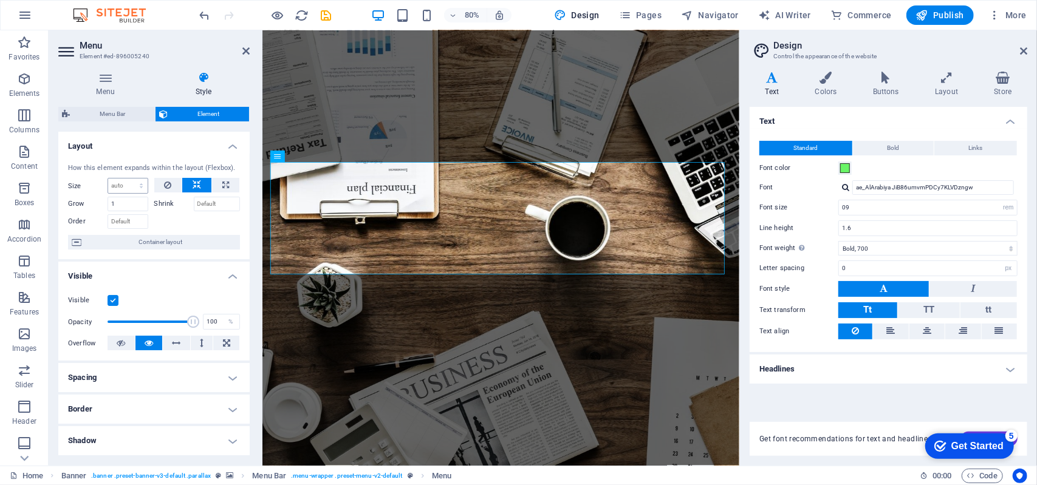
click at [109, 188] on select "Default auto px % 1/1 1/2 1/3 1/4 1/5 1/6 1/7 1/8 1/9 1/10" at bounding box center [127, 186] width 39 height 15
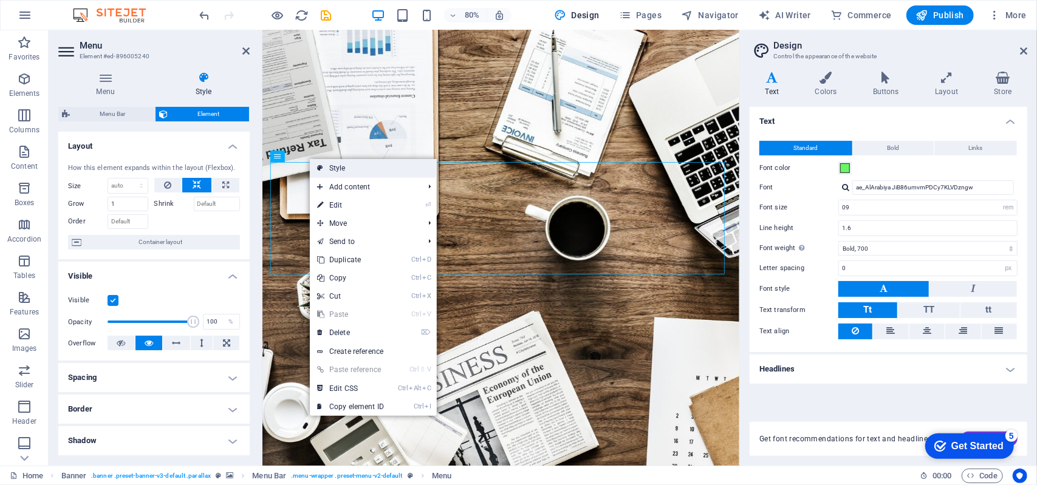
click at [337, 162] on link "Style" at bounding box center [373, 168] width 127 height 18
select select "rem"
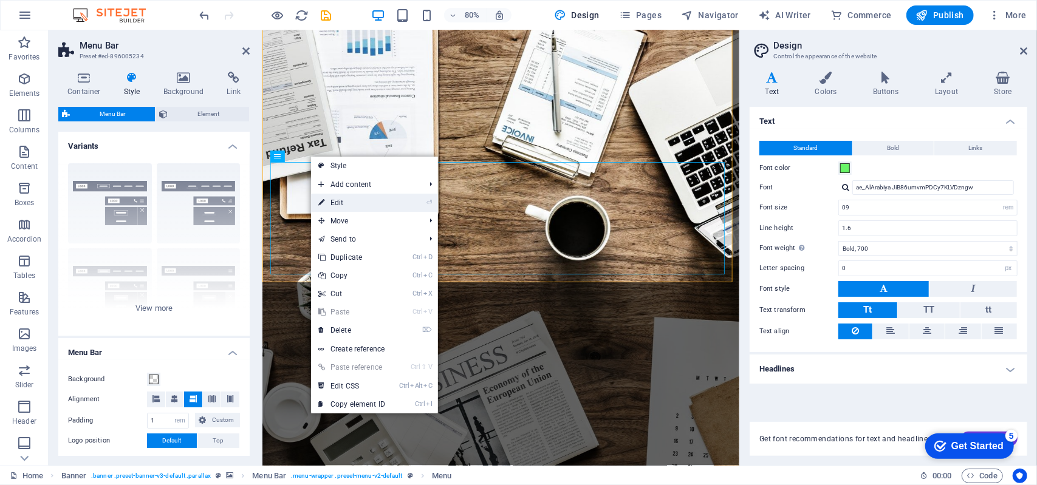
click at [347, 197] on link "⏎ Edit" at bounding box center [351, 203] width 81 height 18
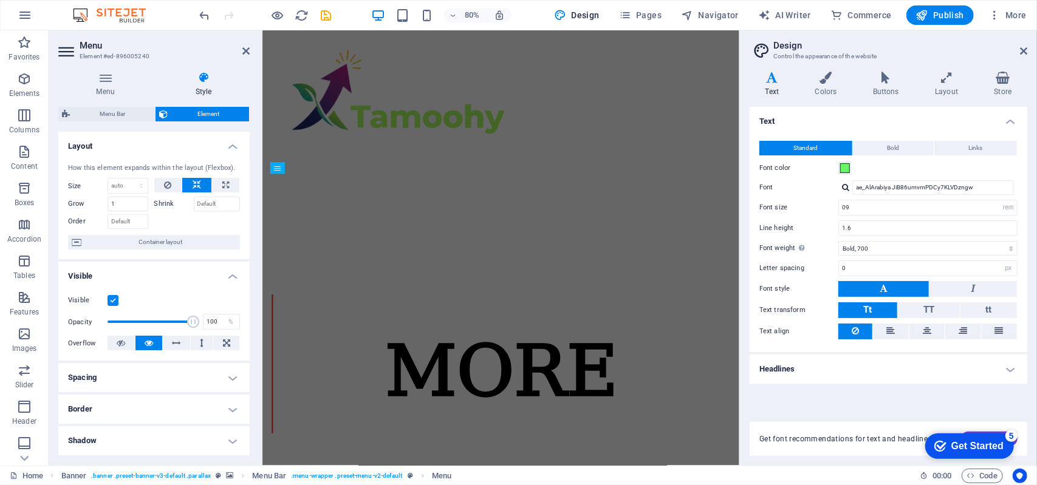
scroll to position [0, 0]
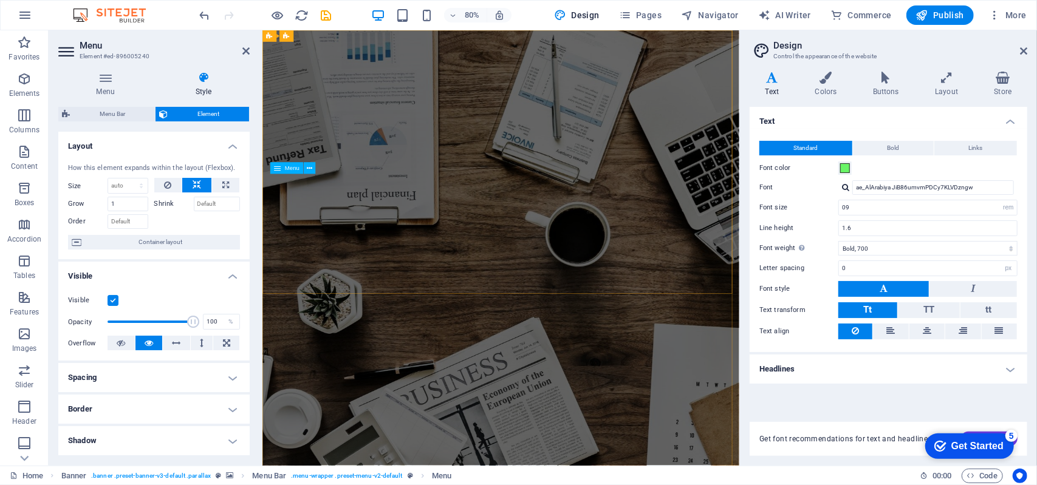
click at [117, 75] on icon at bounding box center [105, 78] width 94 height 12
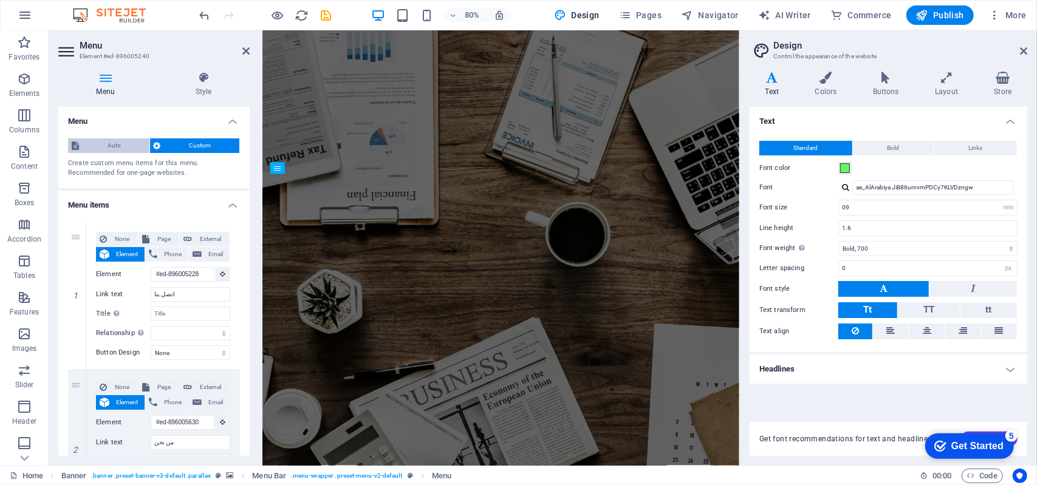
click at [112, 149] on span "Auto" at bounding box center [114, 145] width 63 height 15
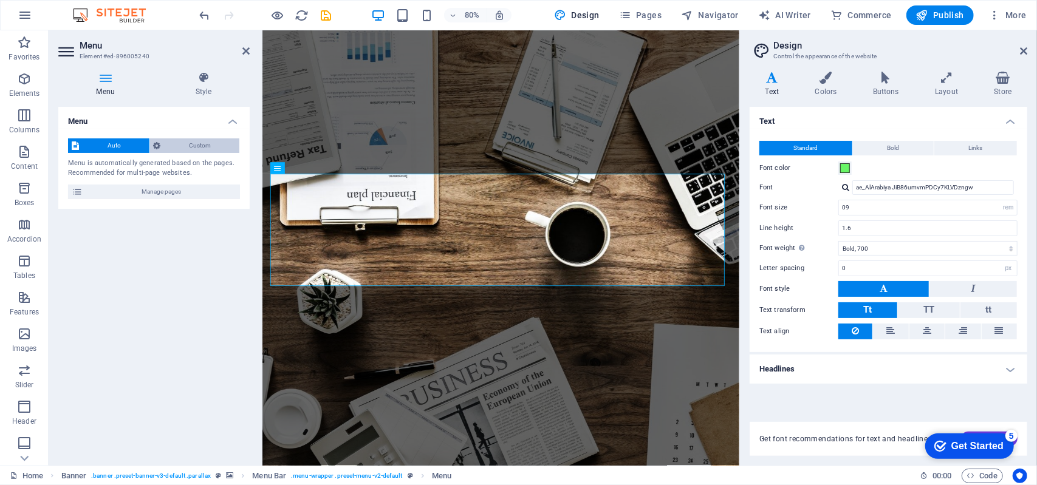
click at [185, 151] on span "Custom" at bounding box center [201, 145] width 72 height 15
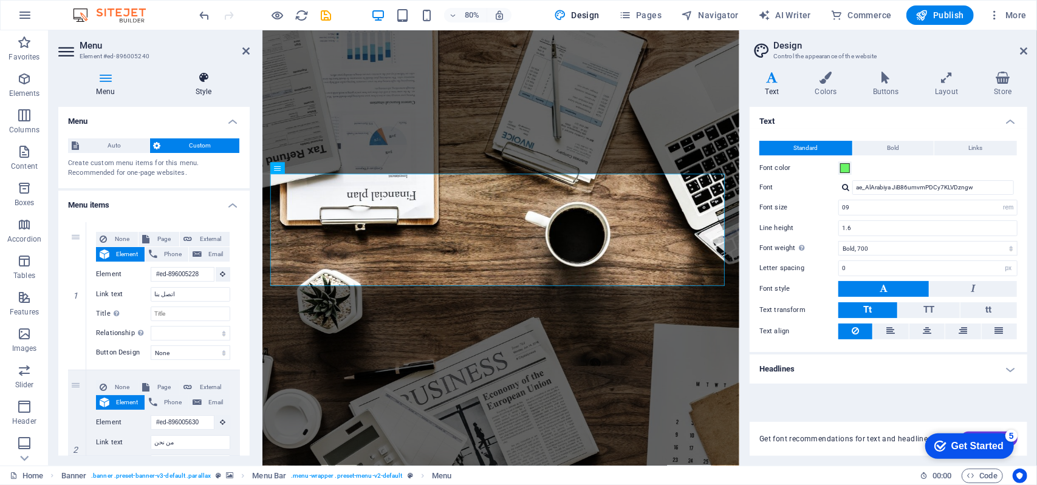
click at [207, 83] on icon at bounding box center [203, 78] width 92 height 12
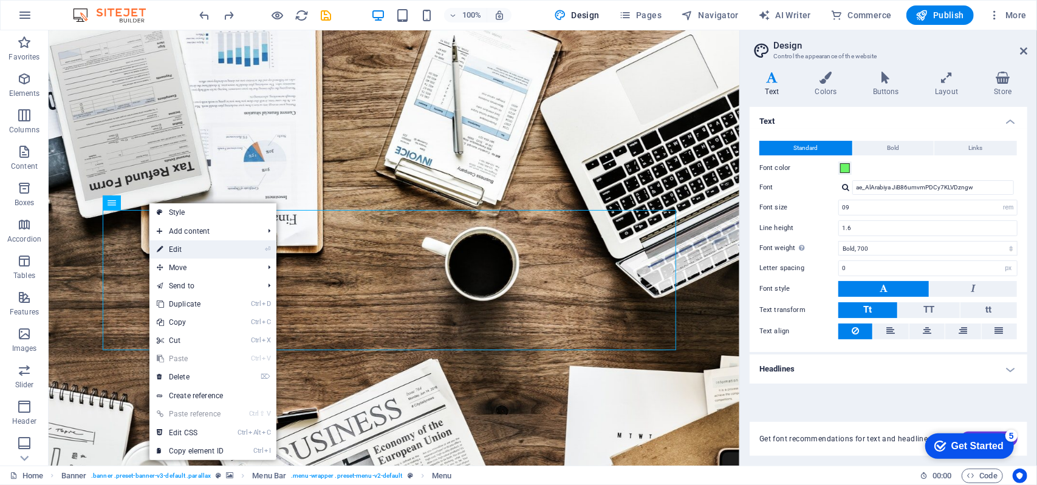
click at [192, 253] on link "⏎ Edit" at bounding box center [189, 250] width 81 height 18
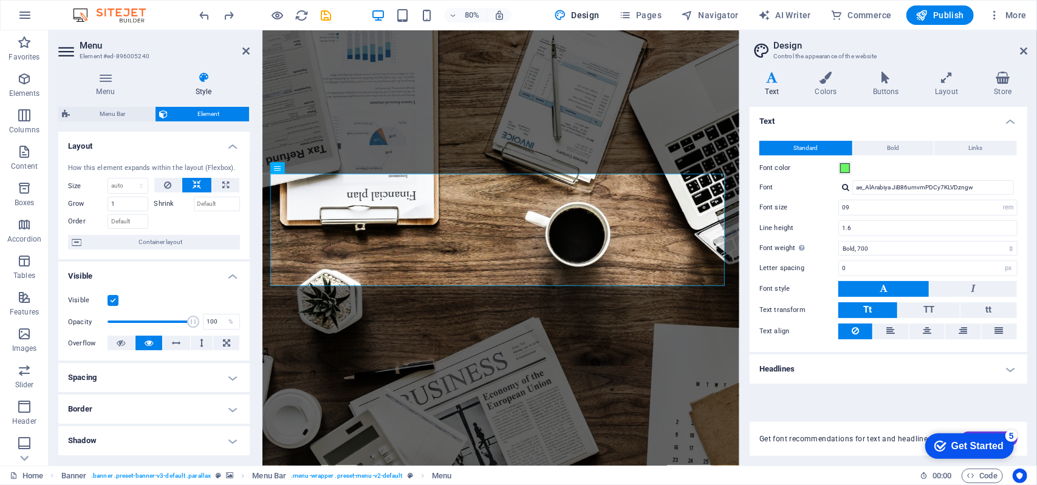
click at [231, 371] on h4 "Spacing" at bounding box center [153, 377] width 191 height 29
click at [231, 371] on h4 "Spacing" at bounding box center [153, 374] width 191 height 22
click at [236, 411] on h4 "Border" at bounding box center [153, 409] width 191 height 29
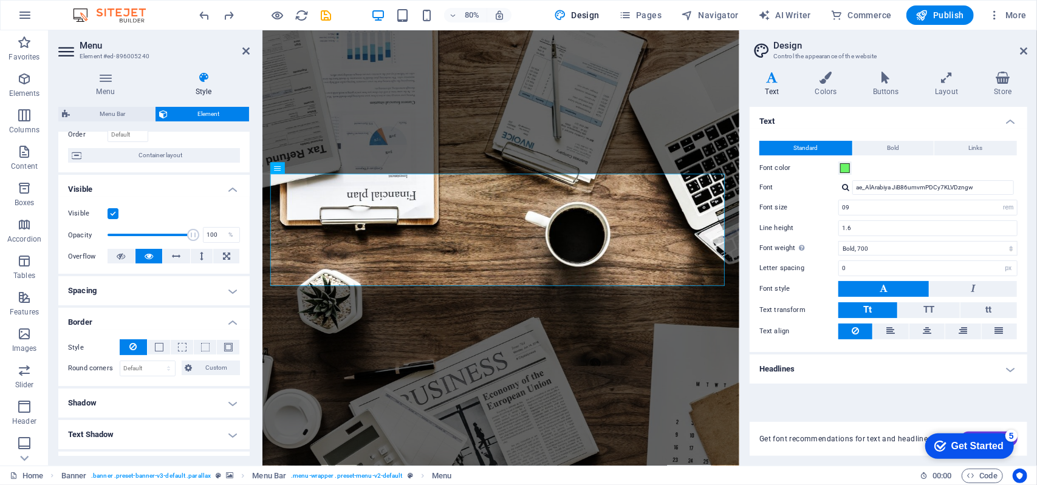
scroll to position [95, 0]
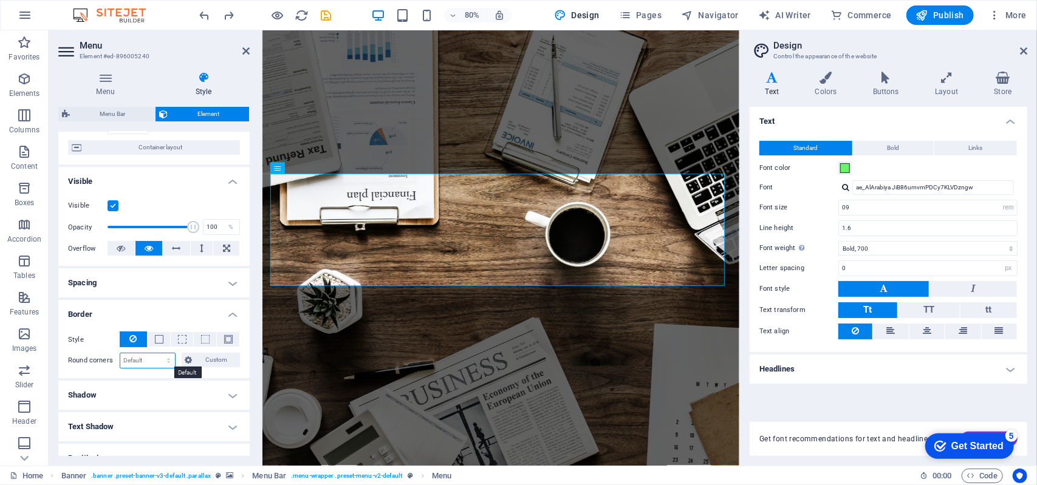
click at [143, 354] on select "Default px rem % vh vw Custom" at bounding box center [147, 361] width 55 height 15
click at [120, 354] on select "Default px rem % vh vw Custom" at bounding box center [147, 361] width 55 height 15
select select "DISABLED_OPTION_VALUE"
click at [232, 275] on h4 "Spacing" at bounding box center [153, 282] width 191 height 29
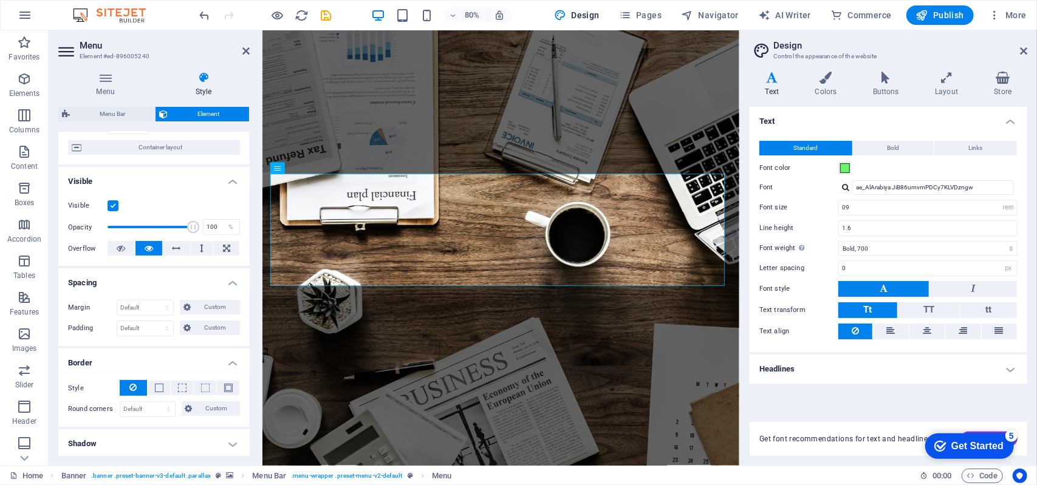
click at [231, 276] on h4 "Spacing" at bounding box center [153, 279] width 191 height 22
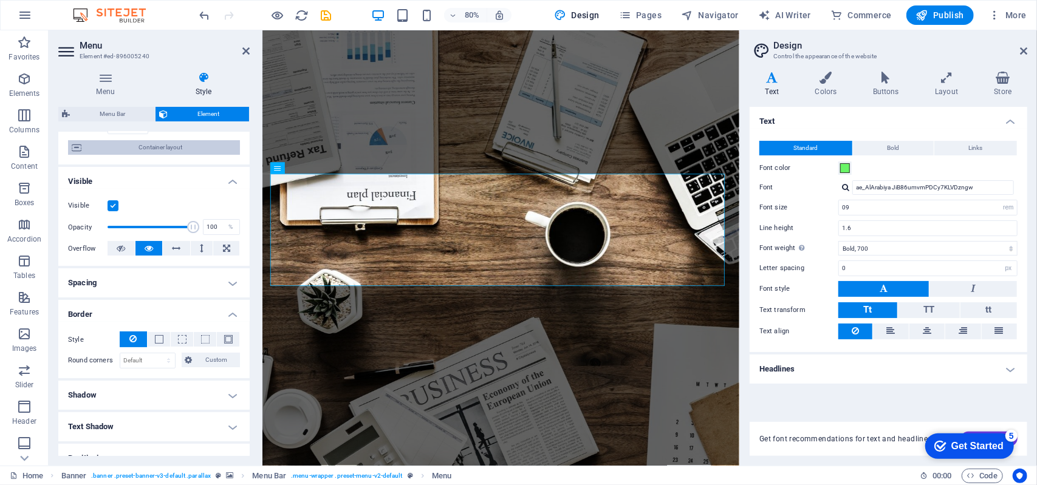
click at [179, 144] on span "Container layout" at bounding box center [160, 147] width 151 height 15
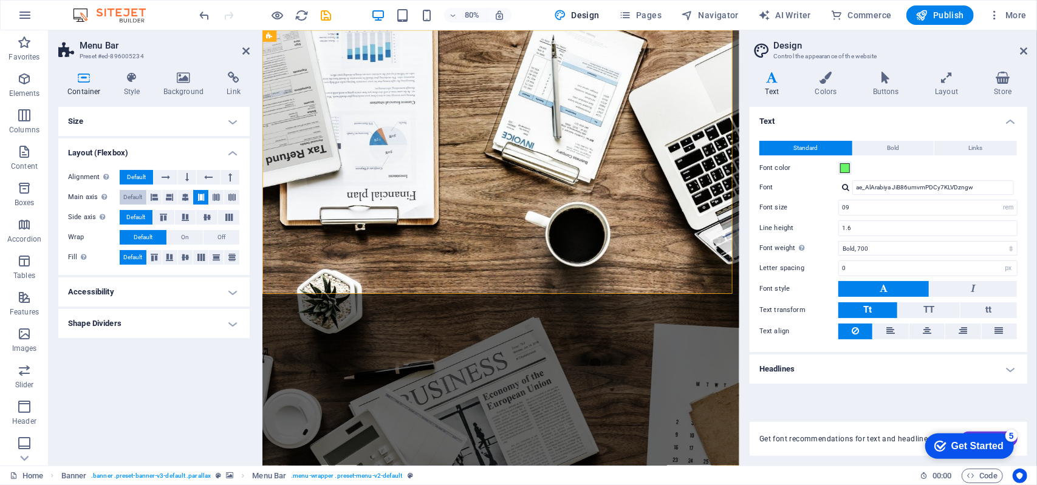
click at [132, 196] on span "Default" at bounding box center [132, 197] width 19 height 15
click at [137, 79] on icon at bounding box center [132, 78] width 35 height 12
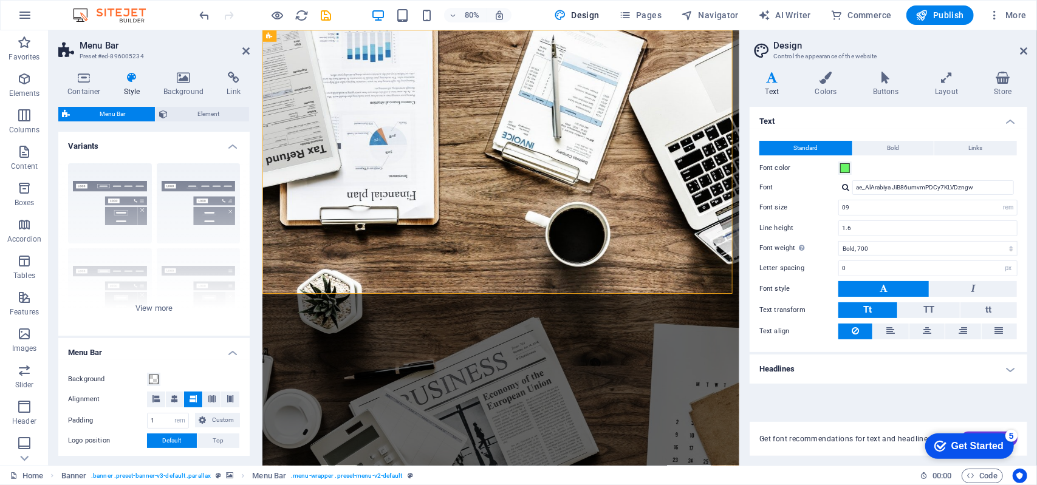
drag, startPoint x: 247, startPoint y: 219, endPoint x: 258, endPoint y: 255, distance: 37.5
click at [258, 255] on div "Container Style Background Link Size Height Default px rem % vh vw Min. height …" at bounding box center [154, 264] width 211 height 404
drag, startPoint x: 250, startPoint y: 255, endPoint x: 250, endPoint y: 276, distance: 21.9
click at [250, 276] on div "Container Style Background Link Size Height Default px rem % vh vw Min. height …" at bounding box center [154, 264] width 211 height 404
click at [947, 14] on span "Publish" at bounding box center [940, 15] width 48 height 12
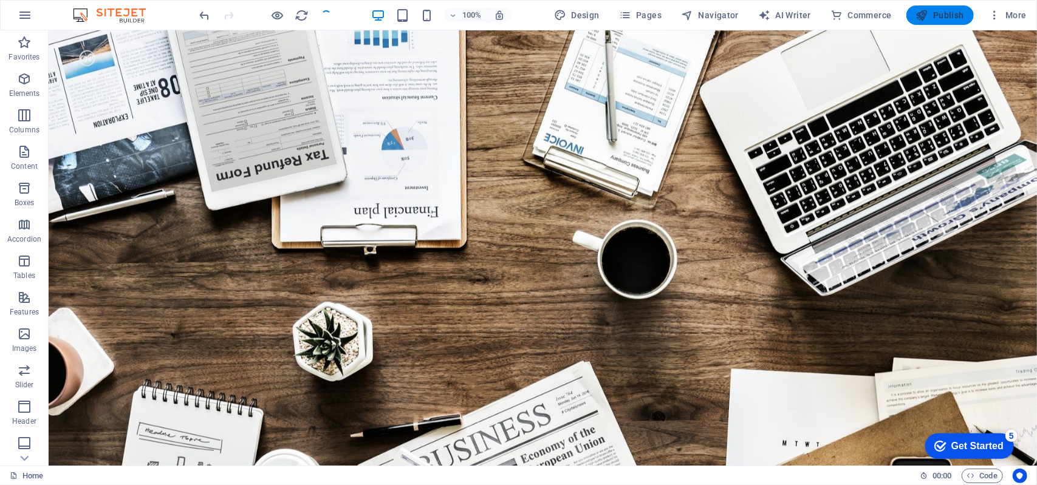
click at [947, 14] on span "Publish" at bounding box center [940, 15] width 48 height 12
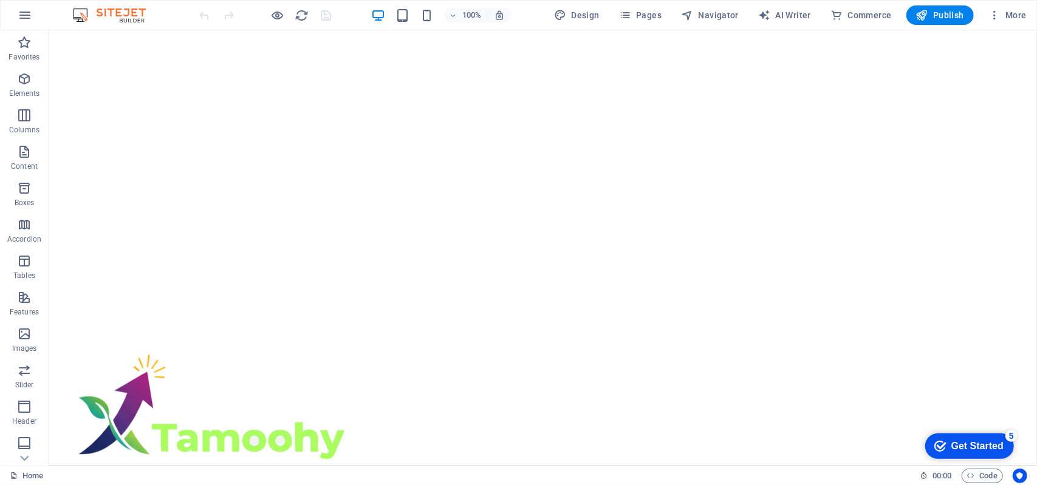
scroll to position [192, 0]
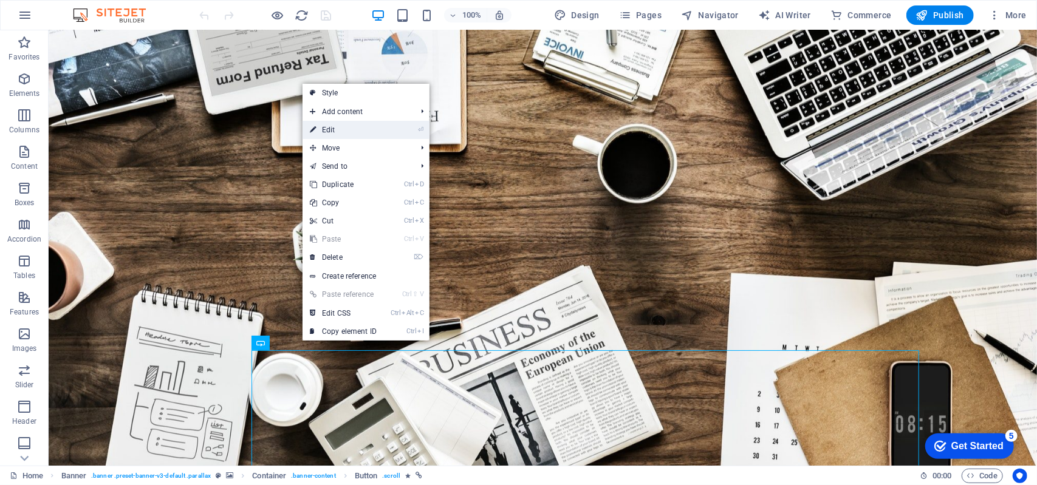
click at [0, 0] on link "⏎ Edit" at bounding box center [0, 0] width 0 height 0
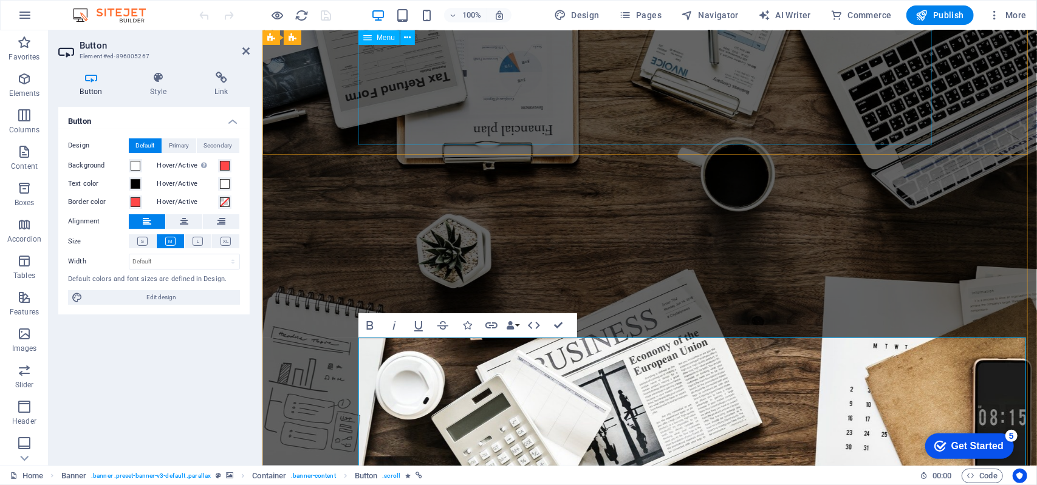
scroll to position [205, 0]
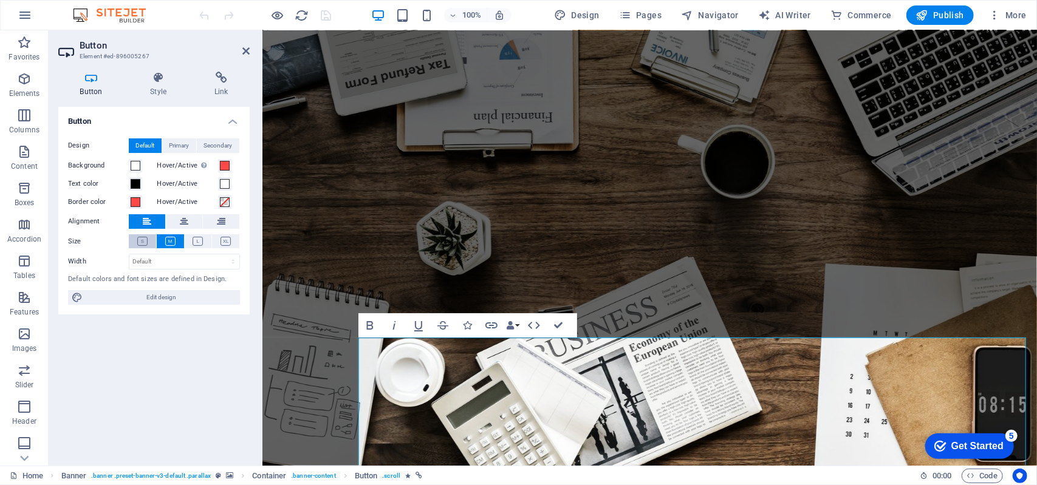
click at [143, 239] on icon at bounding box center [142, 241] width 10 height 9
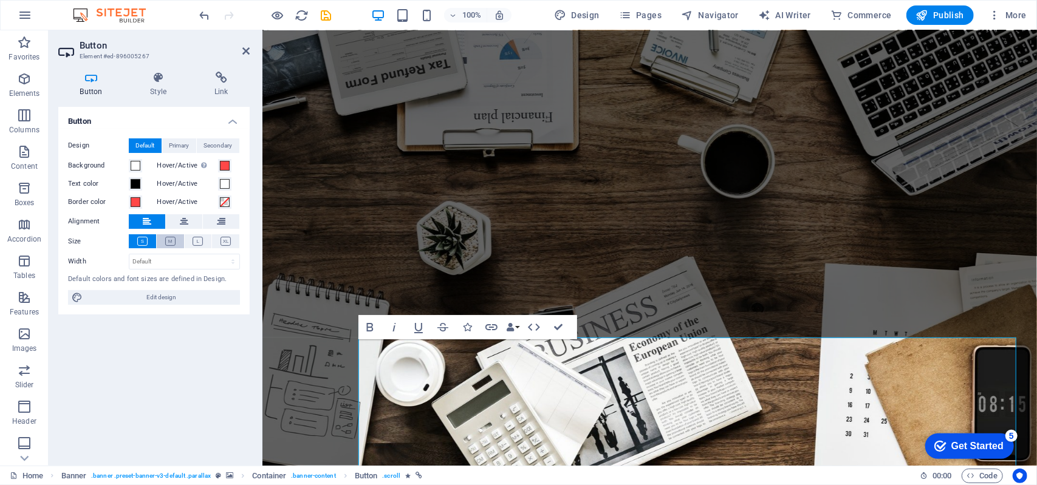
click at [166, 242] on icon at bounding box center [170, 241] width 10 height 9
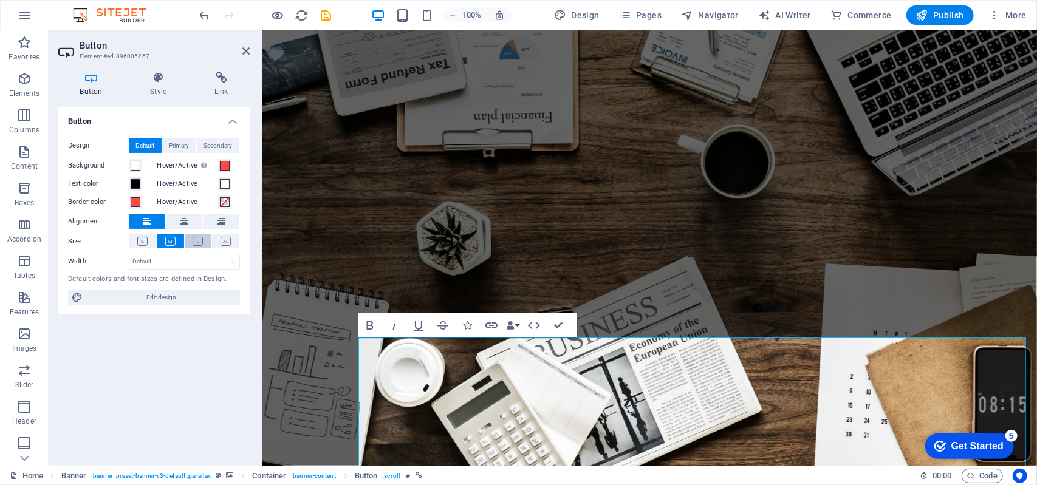
click at [191, 238] on button at bounding box center [198, 241] width 27 height 14
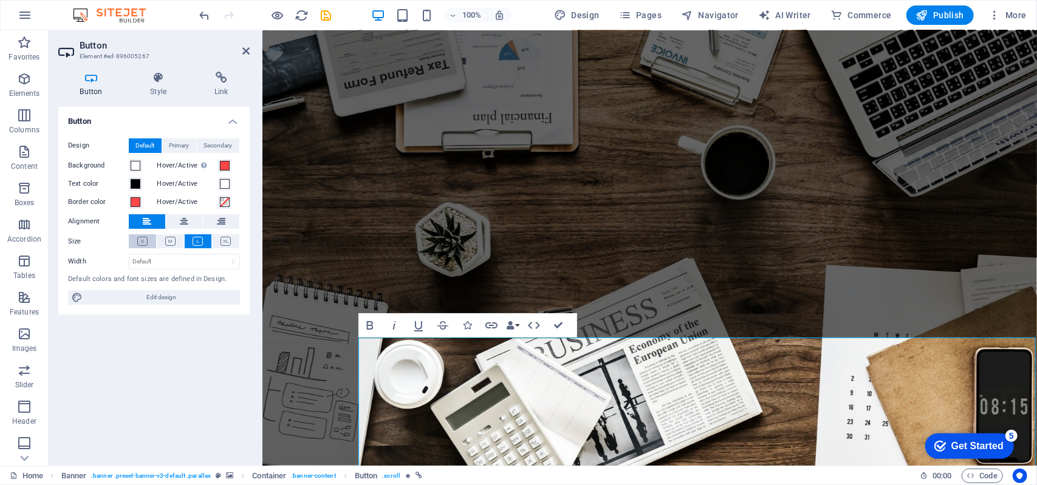
click at [149, 238] on button at bounding box center [142, 241] width 27 height 14
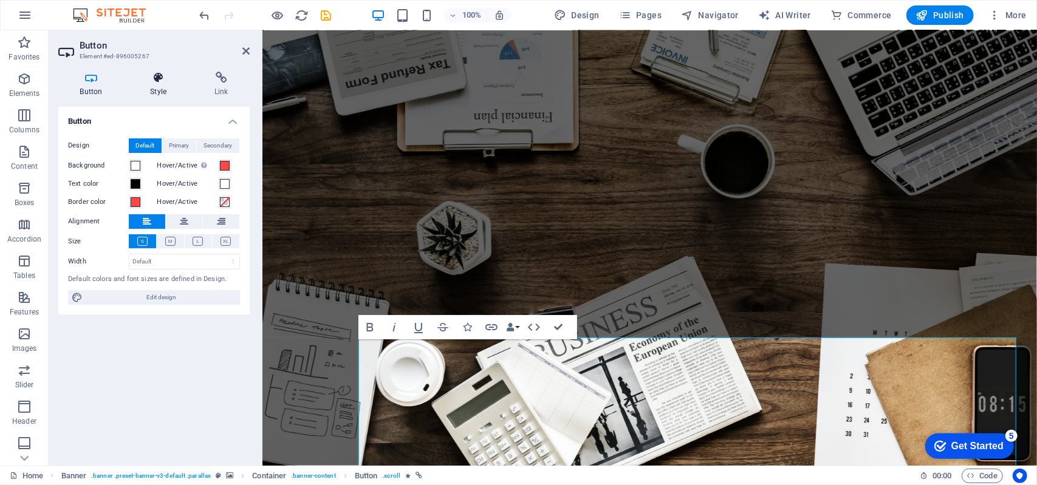
click at [159, 84] on h4 "Style" at bounding box center [161, 85] width 64 height 26
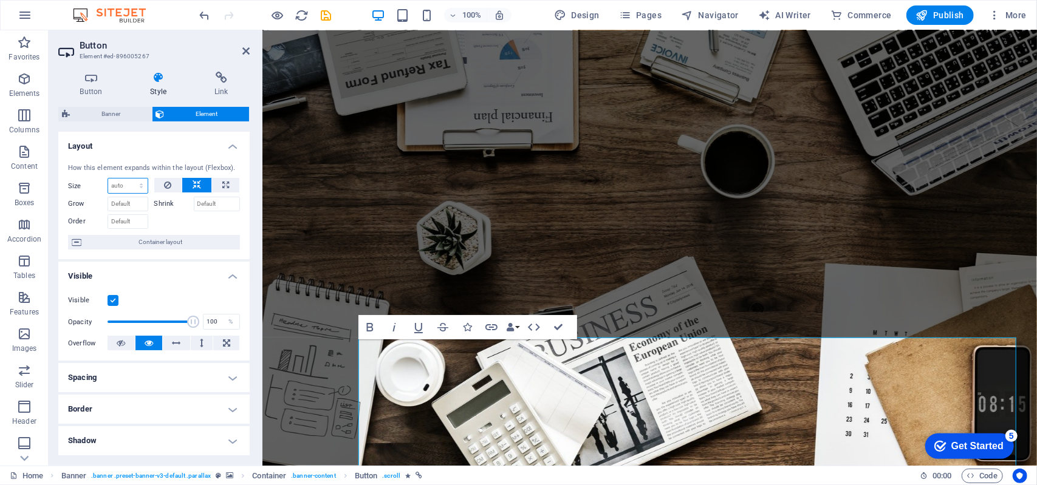
click at [132, 188] on select "Default auto px % 1/1 1/2 1/3 1/4 1/5 1/6 1/7 1/8 1/9 1/10" at bounding box center [127, 186] width 39 height 15
click at [108, 179] on select "Default auto px % 1/1 1/2 1/3 1/4 1/5 1/6 1/7 1/8 1/9 1/10" at bounding box center [127, 186] width 39 height 15
select select "DISABLED_OPTION_VALUE"
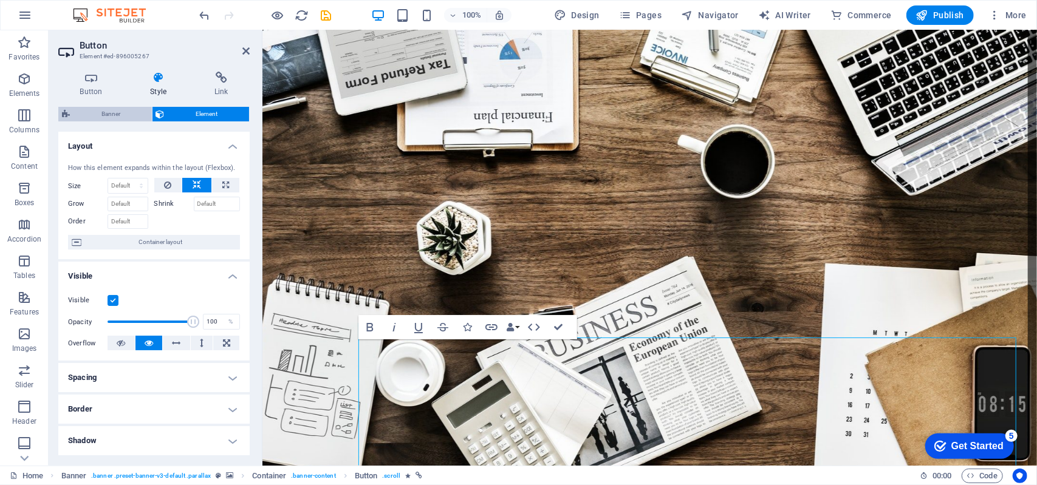
click at [115, 116] on span "Banner" at bounding box center [110, 114] width 75 height 15
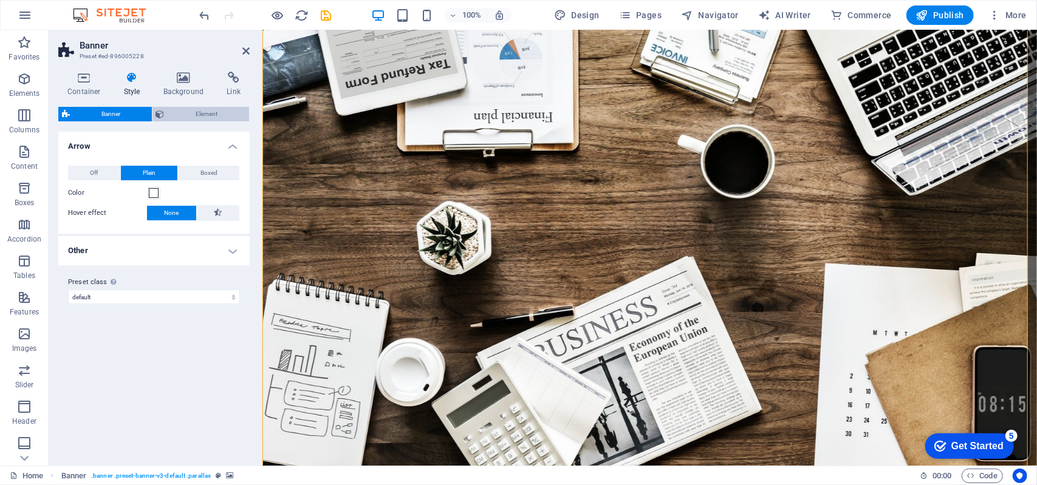
click at [171, 118] on span "Element" at bounding box center [207, 114] width 78 height 15
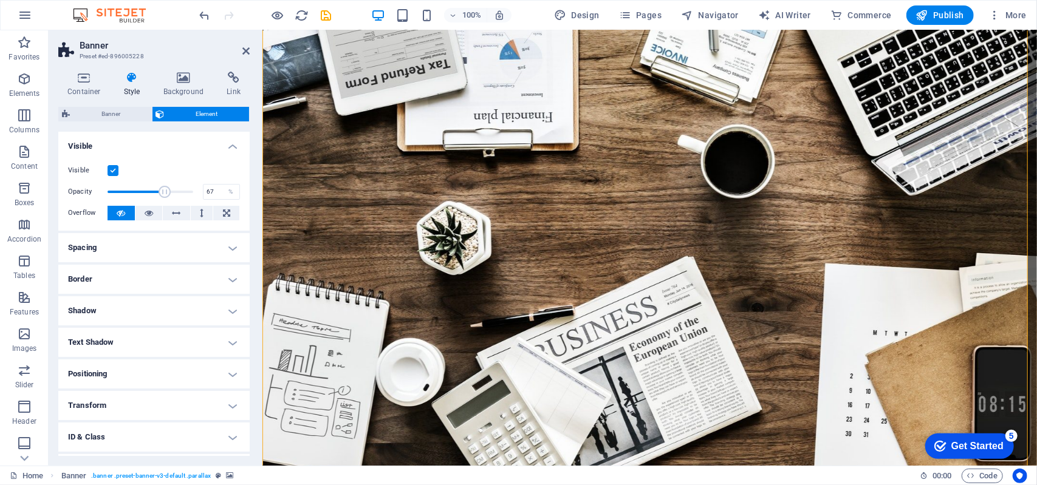
drag, startPoint x: 194, startPoint y: 192, endPoint x: 163, endPoint y: 194, distance: 31.6
click at [163, 194] on span at bounding box center [165, 192] width 12 height 12
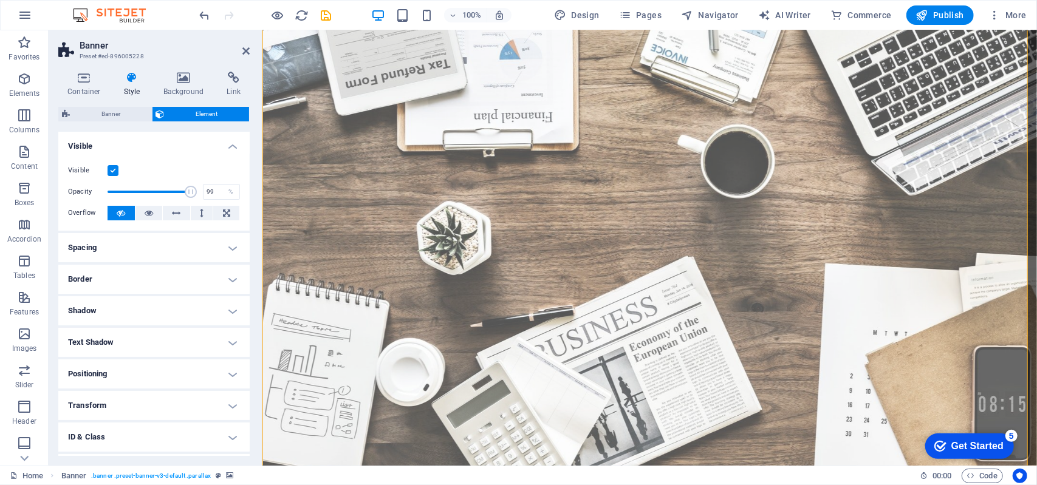
type input "100"
drag, startPoint x: 165, startPoint y: 193, endPoint x: 191, endPoint y: 192, distance: 26.1
click at [191, 192] on span at bounding box center [193, 192] width 12 height 12
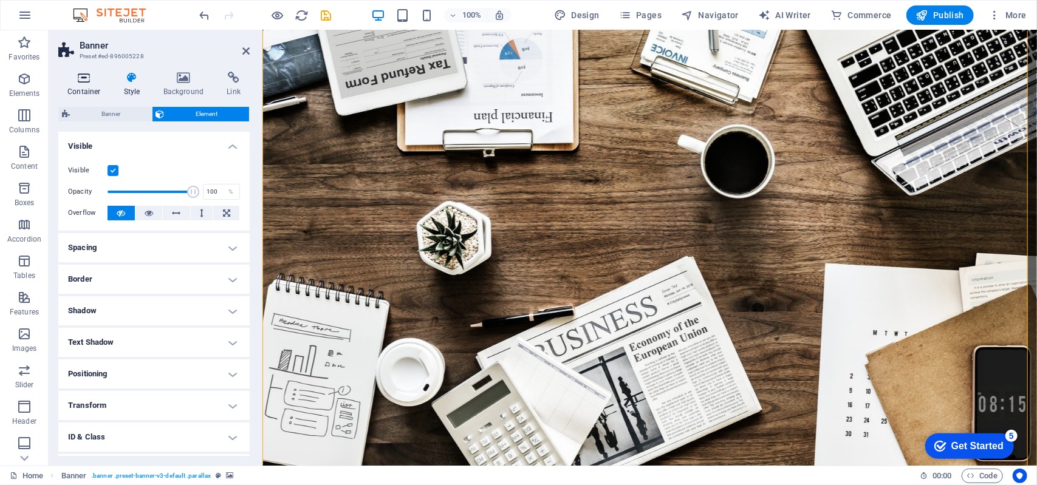
click at [83, 89] on h4 "Container" at bounding box center [86, 85] width 56 height 26
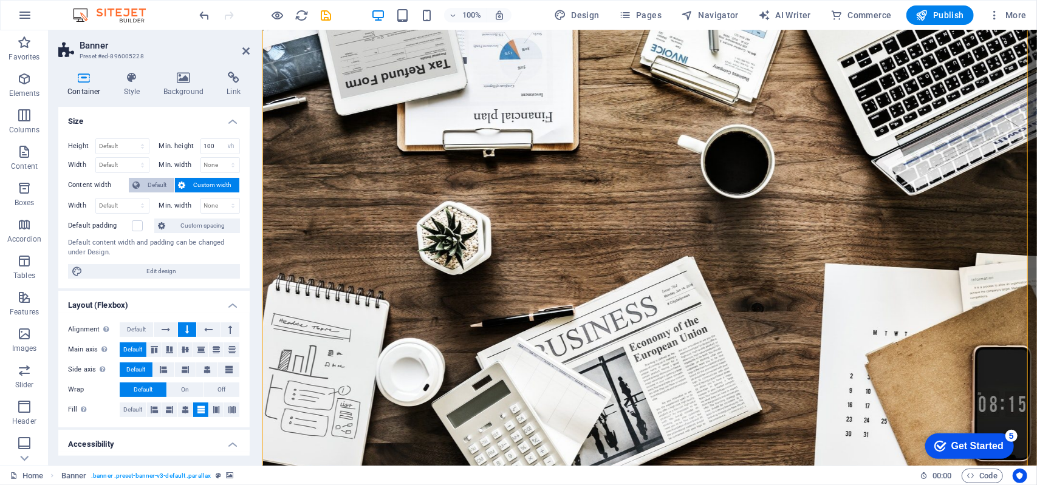
click at [158, 179] on span "Default" at bounding box center [156, 185] width 27 height 15
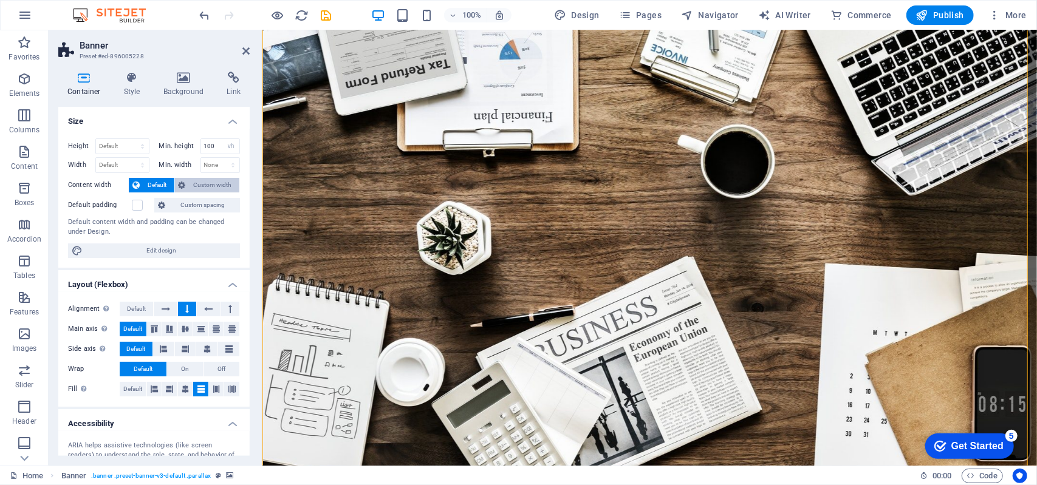
click at [196, 184] on span "Custom width" at bounding box center [213, 185] width 47 height 15
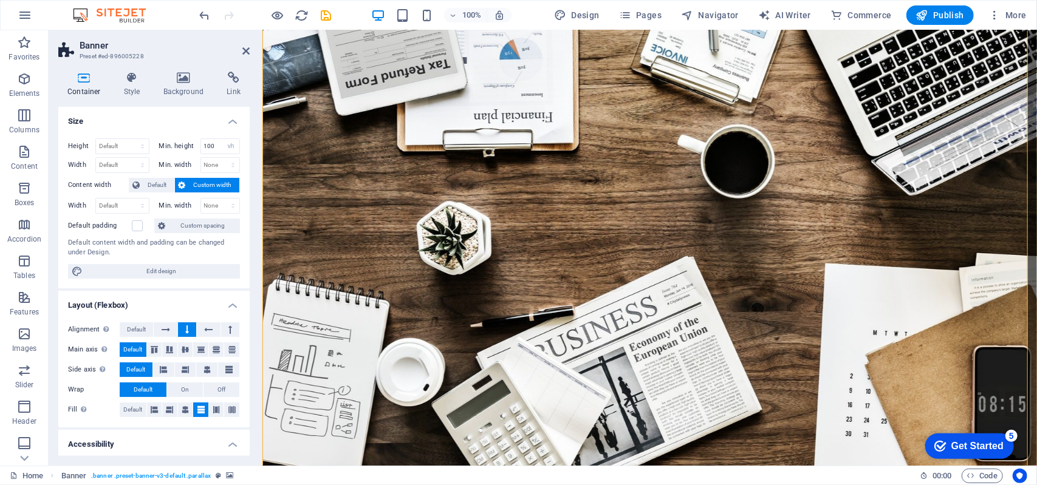
drag, startPoint x: 246, startPoint y: 207, endPoint x: 250, endPoint y: 232, distance: 25.3
click at [250, 232] on div "Container Style Background Link Size Height Default px rem % vh vw Min. height …" at bounding box center [154, 264] width 211 height 404
drag, startPoint x: 247, startPoint y: 237, endPoint x: 248, endPoint y: 252, distance: 15.2
click at [248, 252] on div "Size Height Default px rem % vh vw Min. height 100 None px rem % vh vw Width De…" at bounding box center [153, 281] width 191 height 349
click at [175, 264] on span "Edit design" at bounding box center [161, 271] width 150 height 15
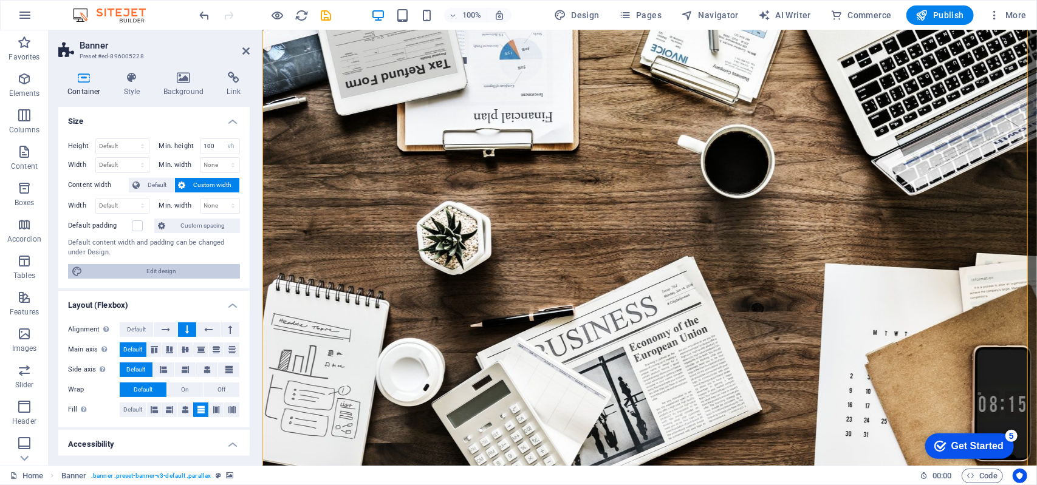
select select "rem"
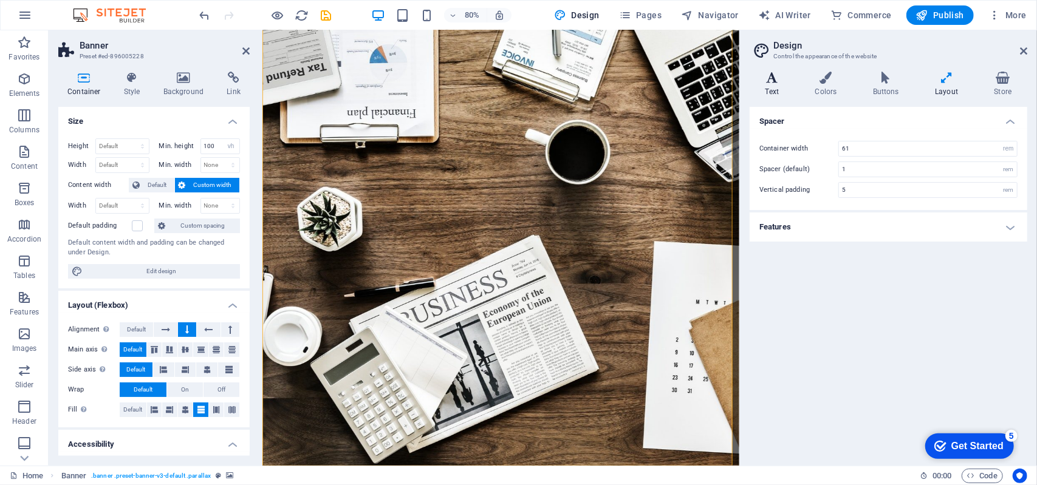
click at [776, 80] on icon at bounding box center [772, 78] width 45 height 12
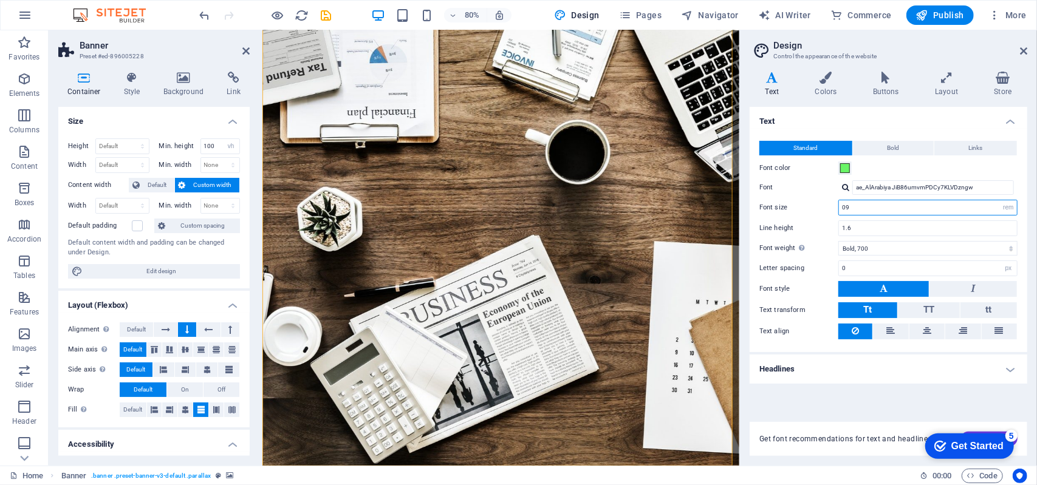
drag, startPoint x: 858, startPoint y: 212, endPoint x: 850, endPoint y: 211, distance: 8.0
click at [850, 211] on input "09" at bounding box center [928, 207] width 178 height 15
type input "0"
type input "9"
type input "09"
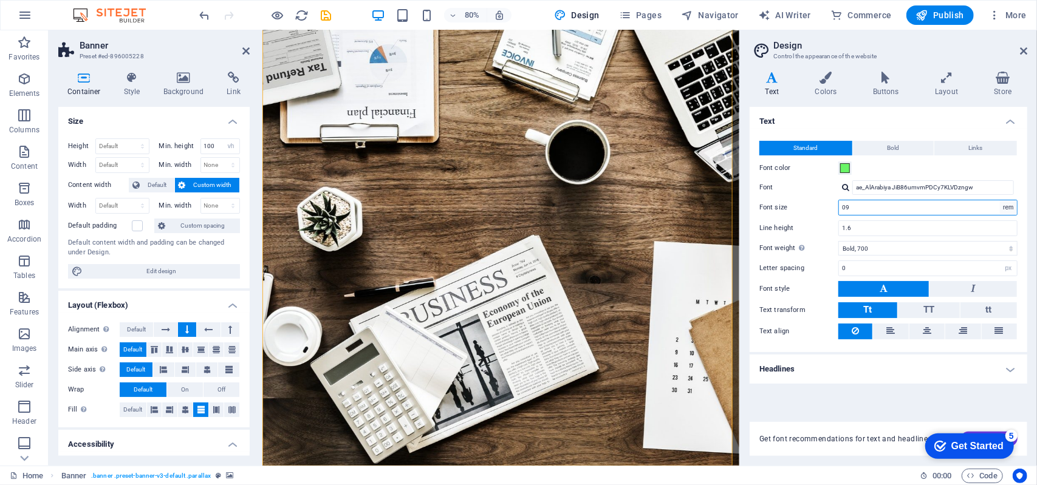
click at [1011, 211] on select "rem px" at bounding box center [1008, 207] width 17 height 15
click at [1008, 208] on select "rem px" at bounding box center [1008, 207] width 17 height 15
click at [1007, 207] on select "rem px" at bounding box center [1008, 207] width 17 height 15
select select "px"
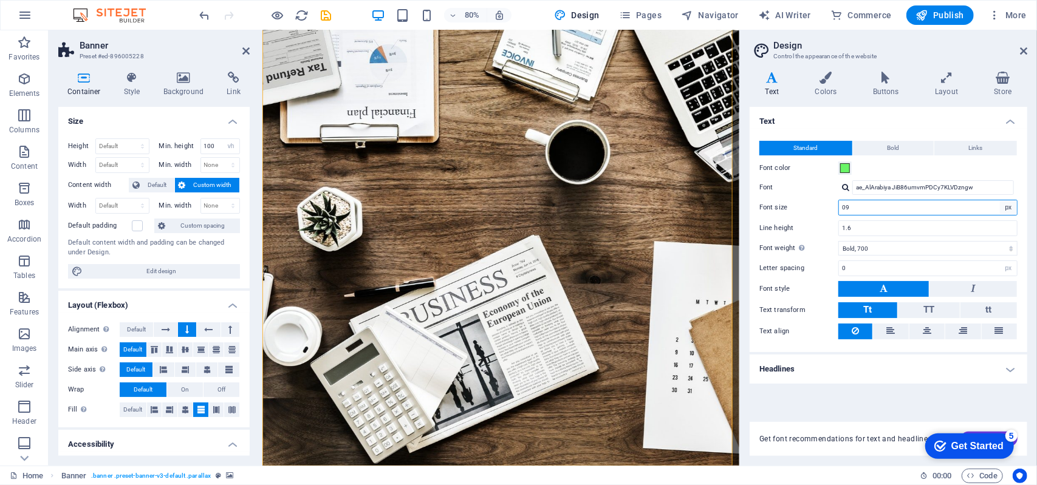
click at [1000, 200] on select "rem px" at bounding box center [1008, 207] width 17 height 15
click at [954, 213] on input "144" at bounding box center [928, 207] width 178 height 15
click at [954, 211] on input "144" at bounding box center [928, 207] width 178 height 15
type input "1"
type input "36"
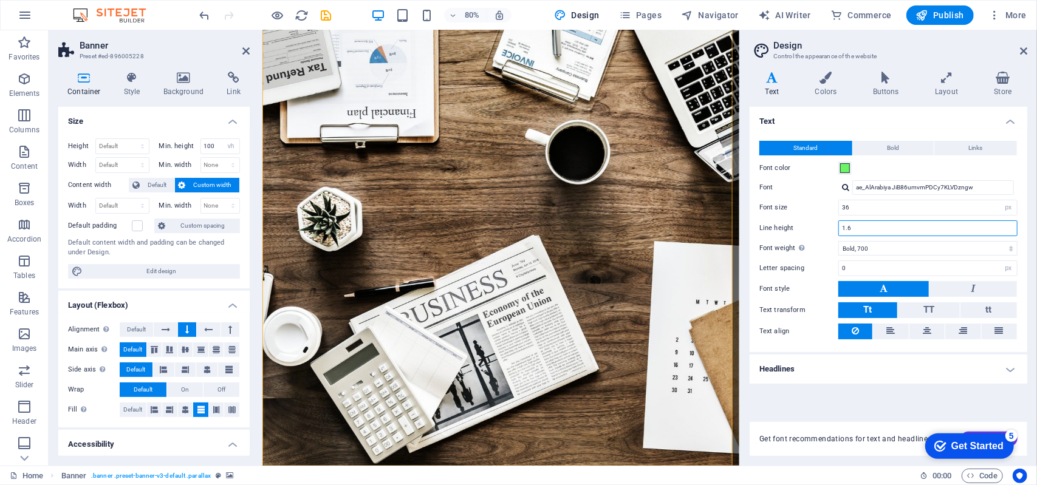
click at [923, 230] on input "1.6" at bounding box center [928, 228] width 178 height 15
type input "1"
type input "0.59"
click at [927, 247] on select "Thin, 100 Extra-light, 200 Light, 300 Regular, 400 Medium, 500 Semi-bold, 600 B…" at bounding box center [927, 248] width 179 height 15
select select "400"
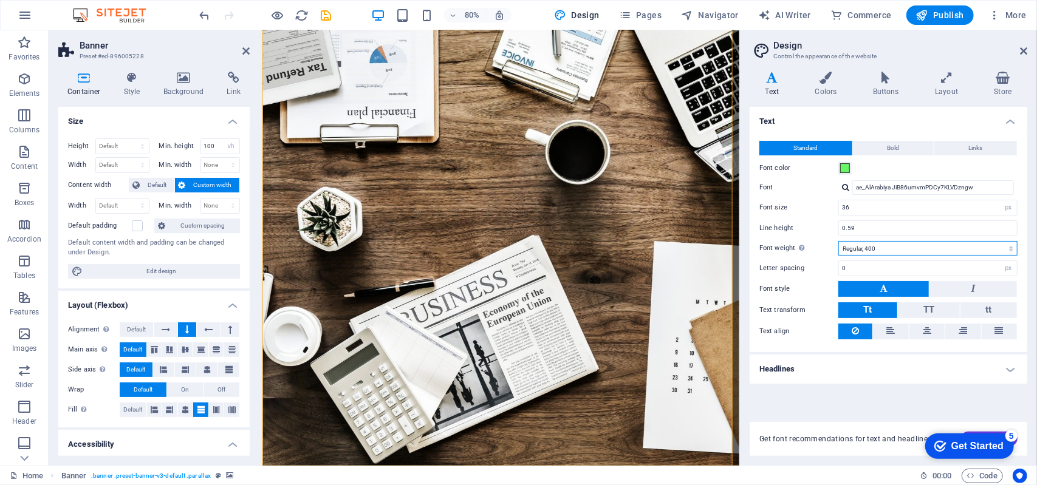
click at [838, 241] on select "Thin, 100 Extra-light, 200 Light, 300 Regular, 400 Medium, 500 Semi-bold, 600 B…" at bounding box center [927, 248] width 179 height 15
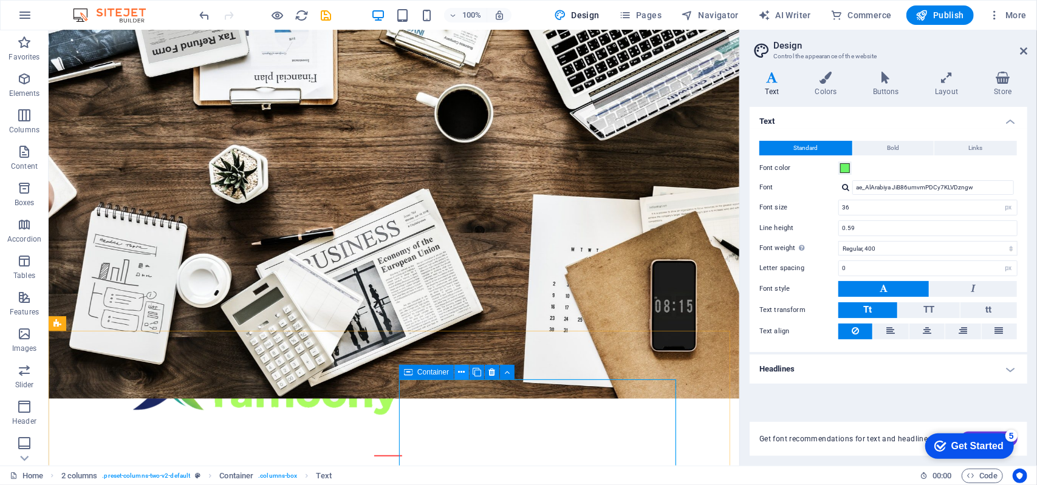
click at [462, 374] on icon at bounding box center [462, 372] width 7 height 13
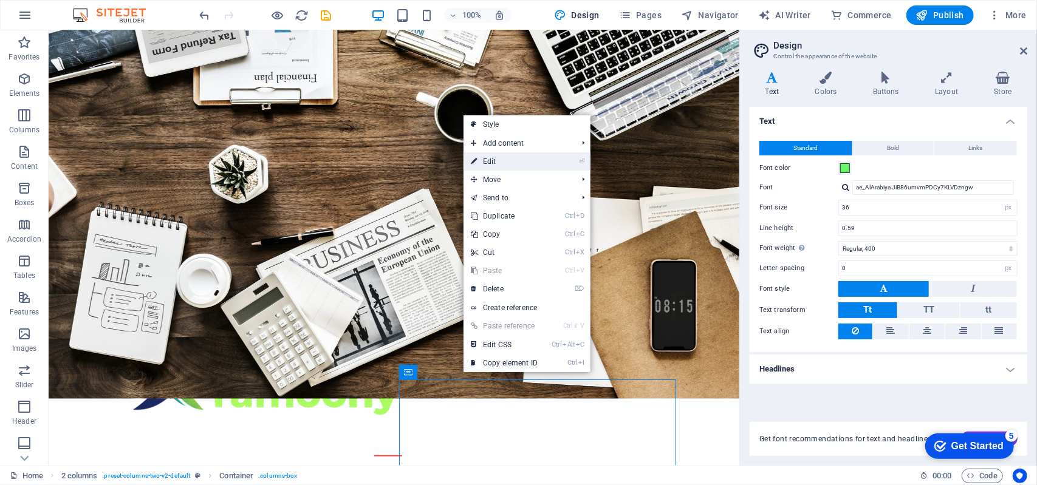
click at [505, 165] on link "⏎ Edit" at bounding box center [503, 161] width 81 height 18
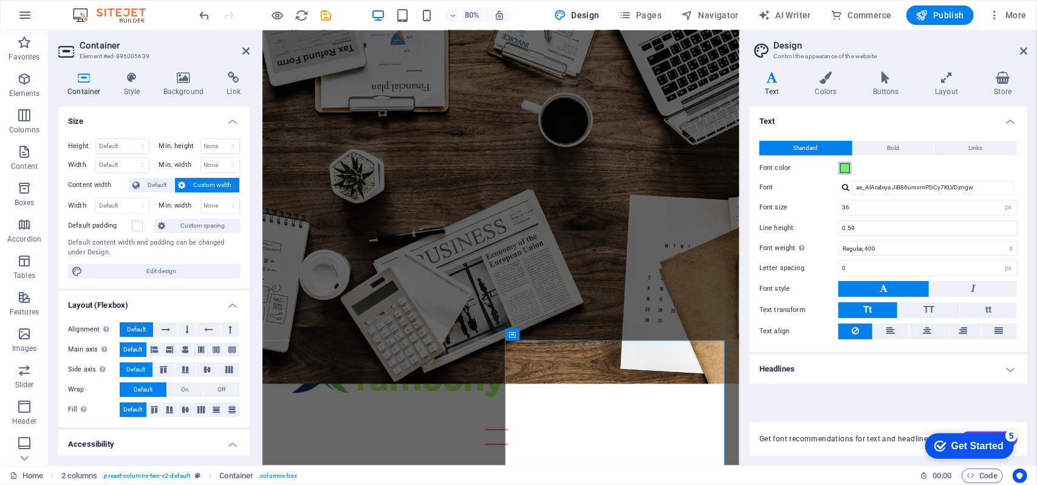
click at [846, 169] on span at bounding box center [845, 168] width 10 height 10
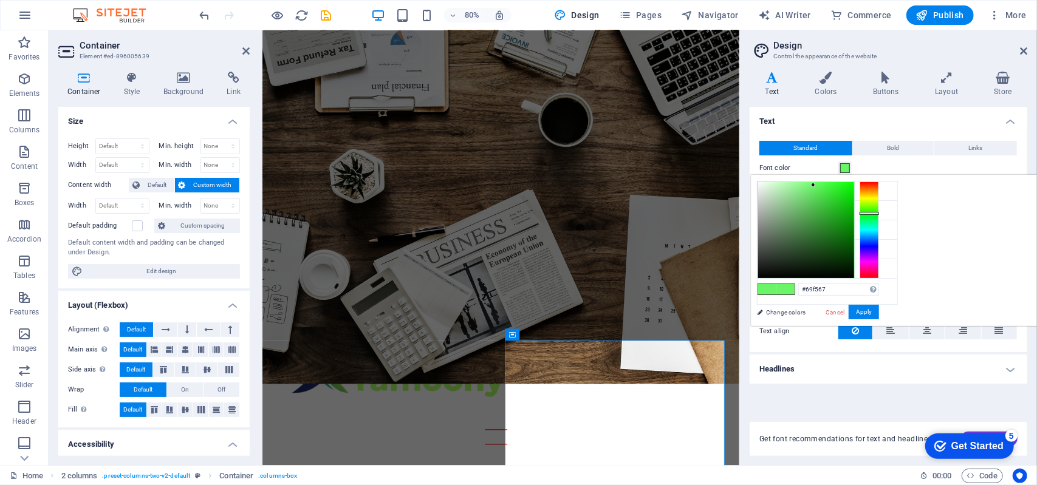
click at [854, 268] on div at bounding box center [806, 230] width 96 height 96
type input "#021902"
click at [879, 285] on input "#021902" at bounding box center [838, 290] width 81 height 12
click at [879, 313] on button "Apply" at bounding box center [864, 312] width 30 height 15
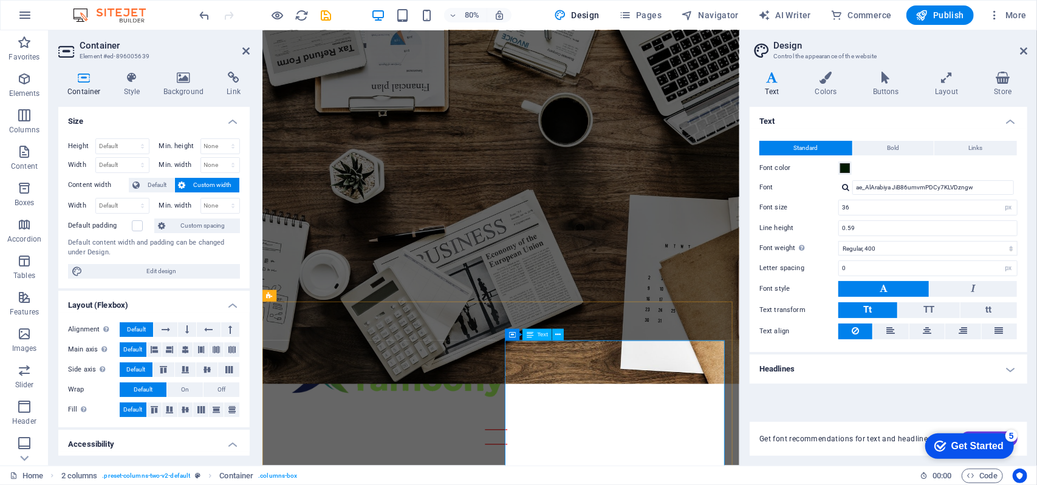
click at [556, 332] on icon at bounding box center [557, 335] width 5 height 10
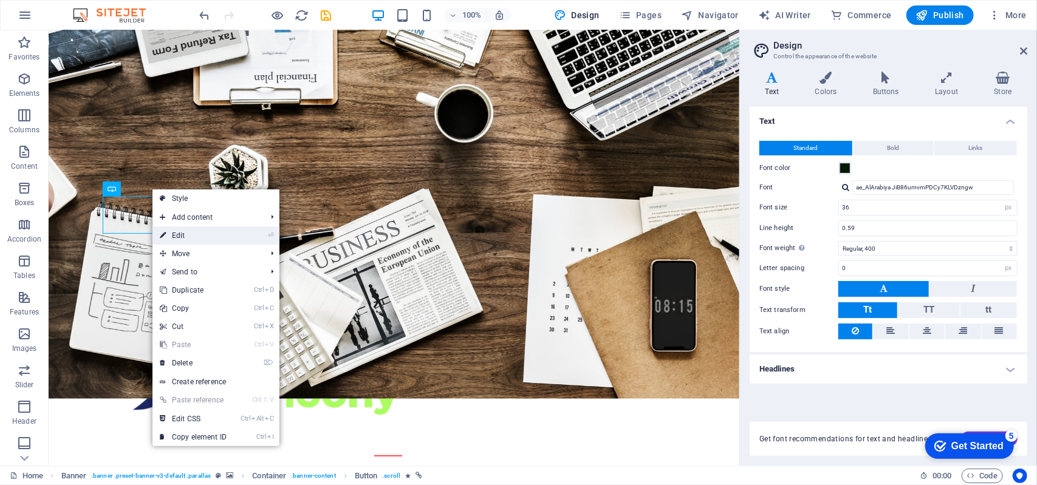
click at [185, 232] on link "⏎ Edit" at bounding box center [192, 236] width 81 height 18
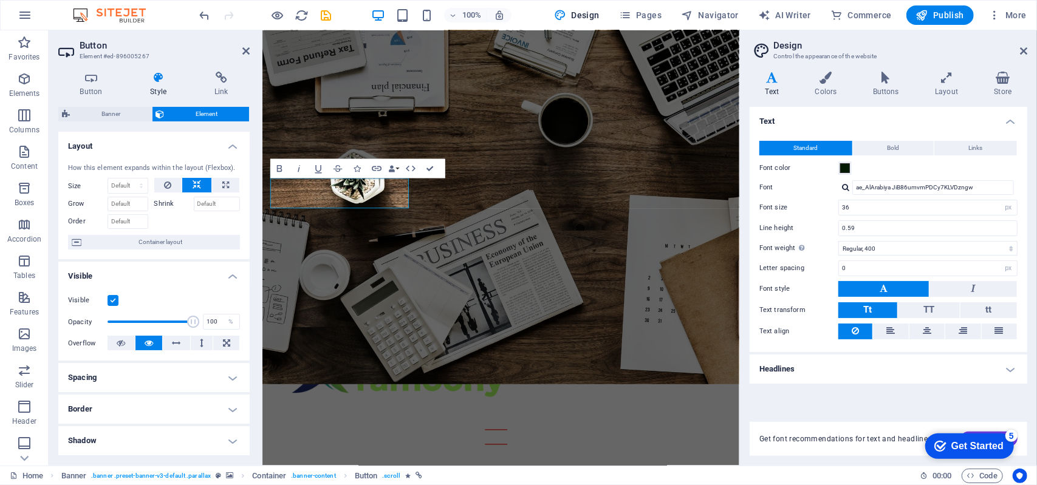
scroll to position [205, 0]
click at [872, 208] on input "36" at bounding box center [928, 207] width 178 height 15
type input "3"
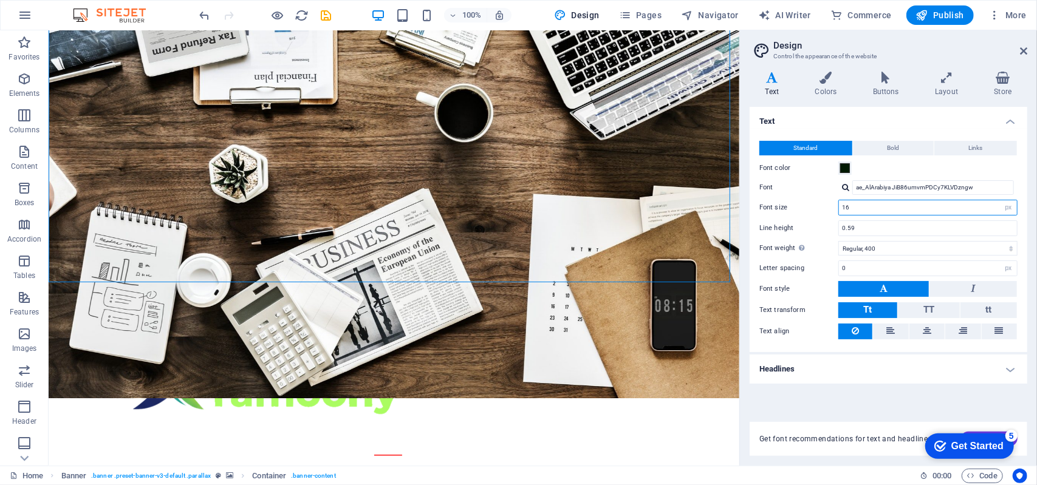
click at [872, 211] on input "16" at bounding box center [928, 207] width 178 height 15
type input "1"
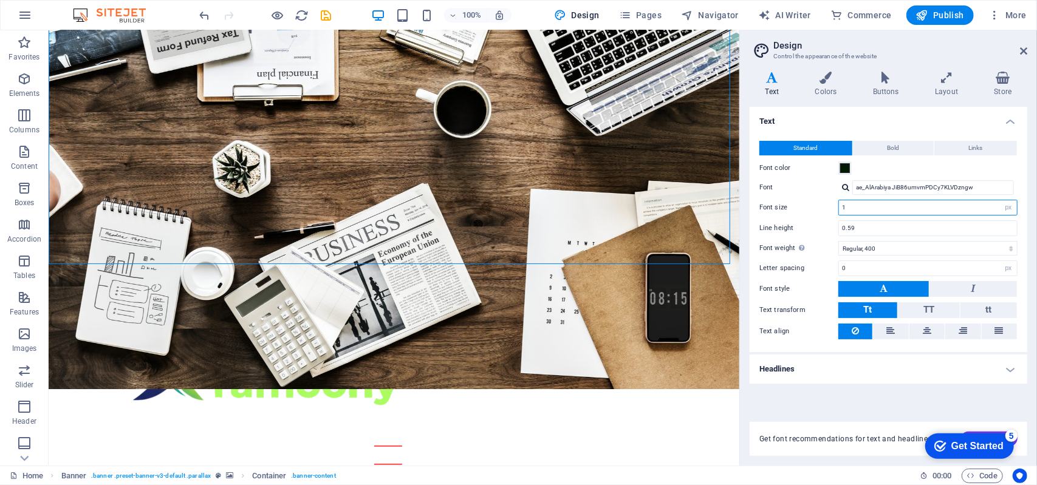
type input "16"
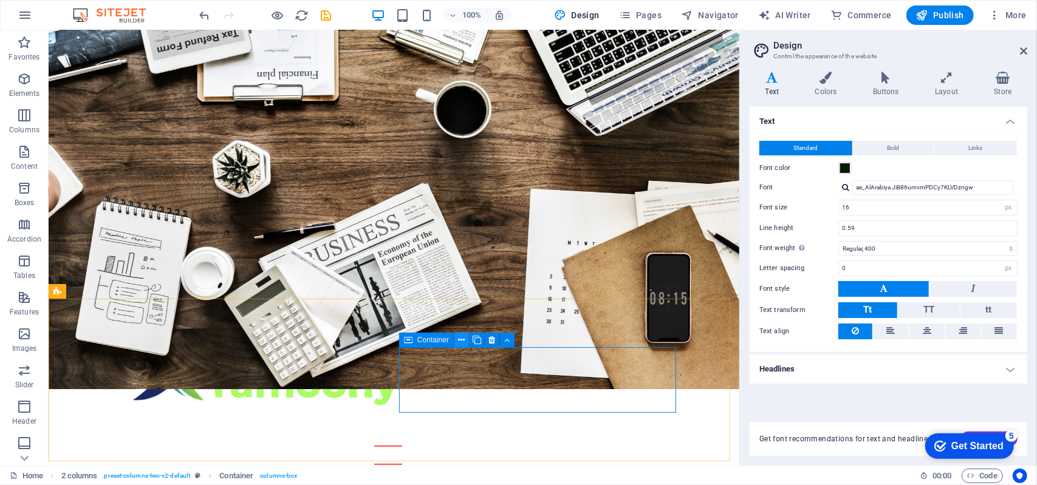
click at [465, 341] on button at bounding box center [461, 340] width 15 height 15
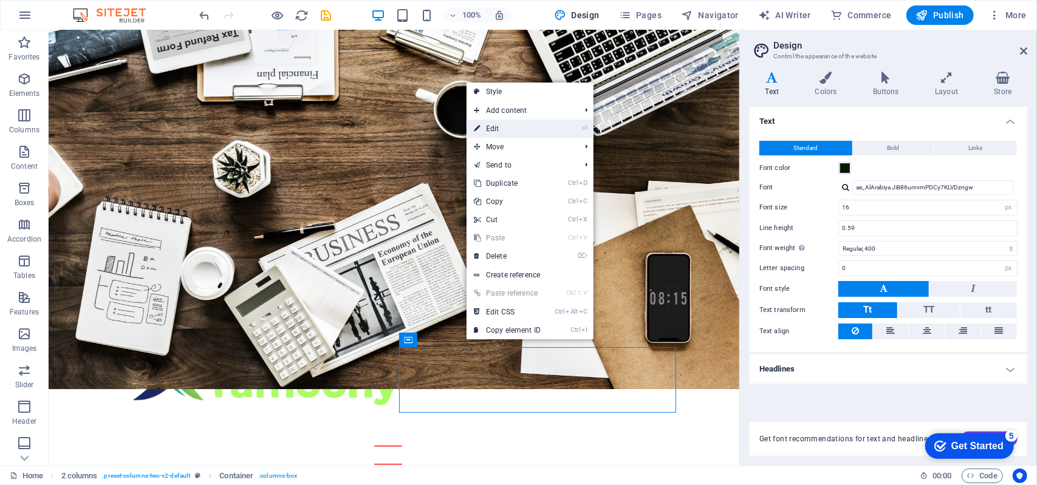
click at [523, 129] on link "⏎ Edit" at bounding box center [507, 129] width 81 height 18
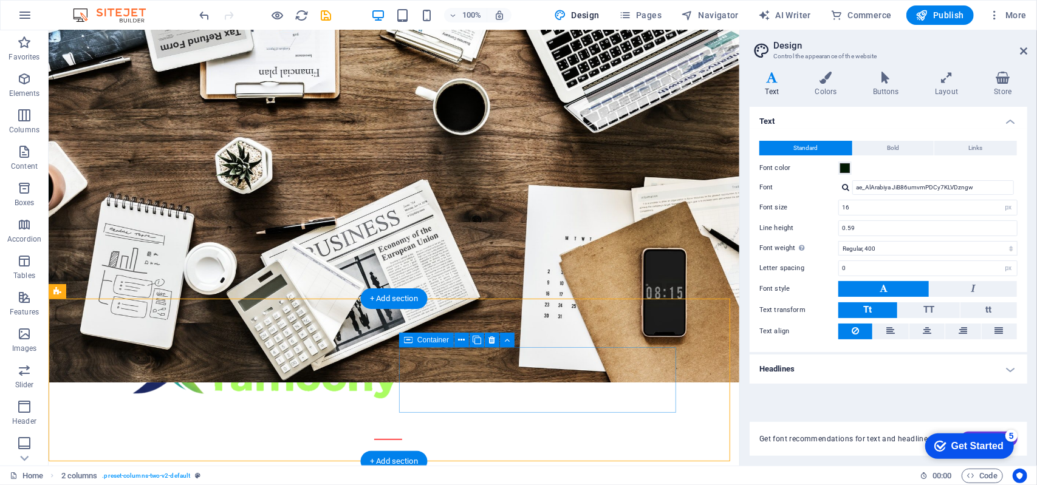
click at [462, 337] on icon at bounding box center [462, 340] width 7 height 13
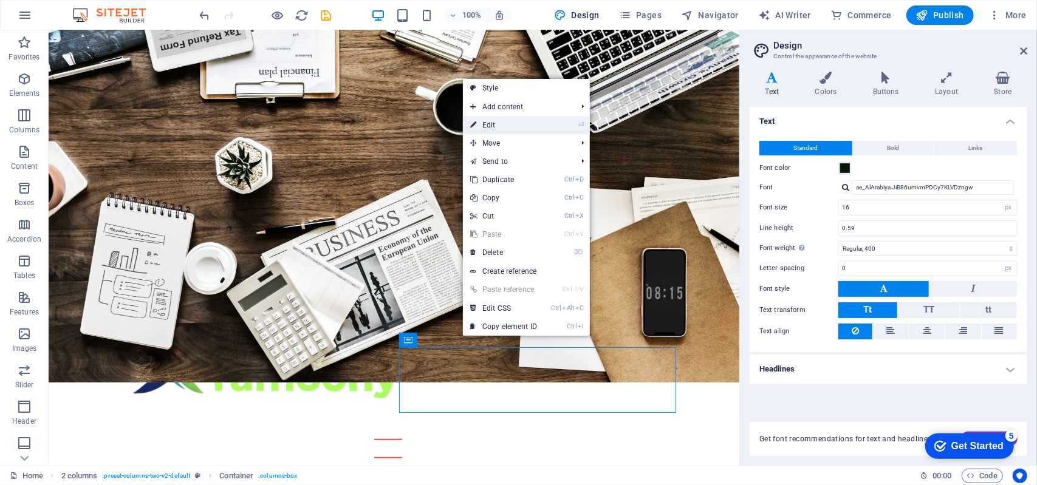
click at [543, 121] on link "⏎ Edit" at bounding box center [503, 125] width 81 height 18
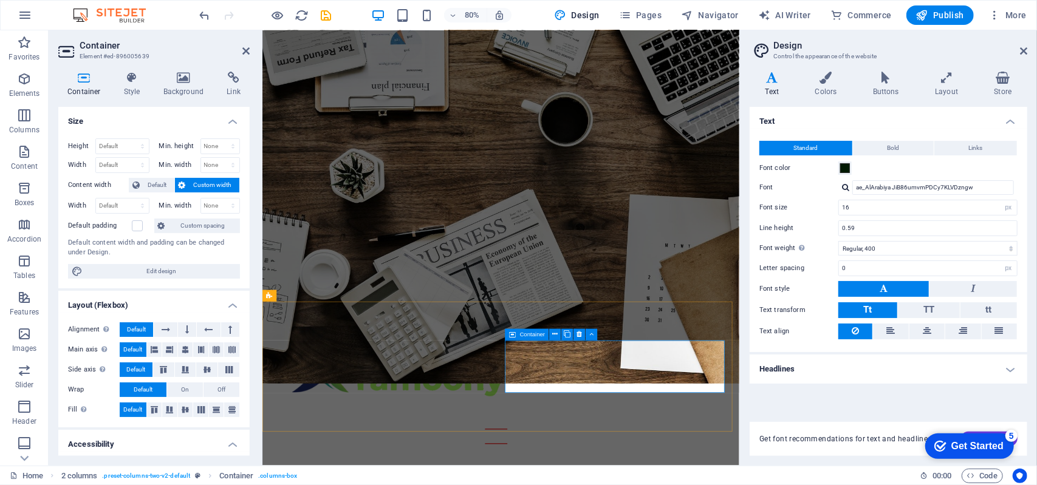
click at [553, 332] on icon at bounding box center [554, 335] width 5 height 10
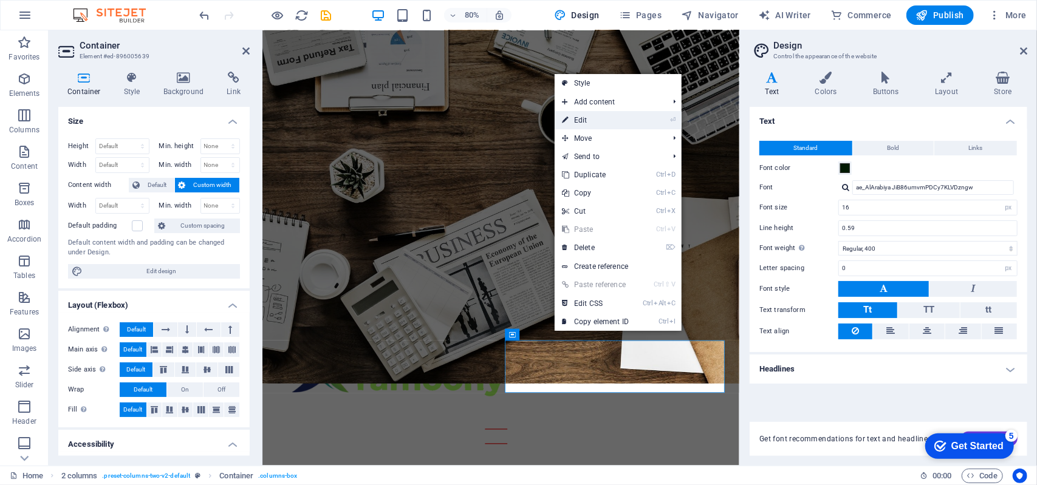
click at [593, 118] on link "⏎ Edit" at bounding box center [595, 120] width 81 height 18
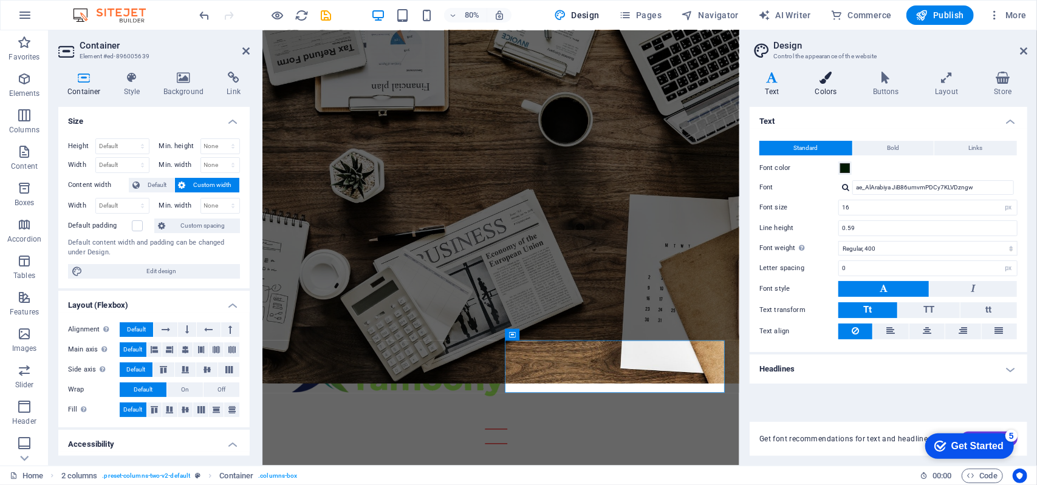
click at [821, 83] on icon at bounding box center [825, 78] width 53 height 12
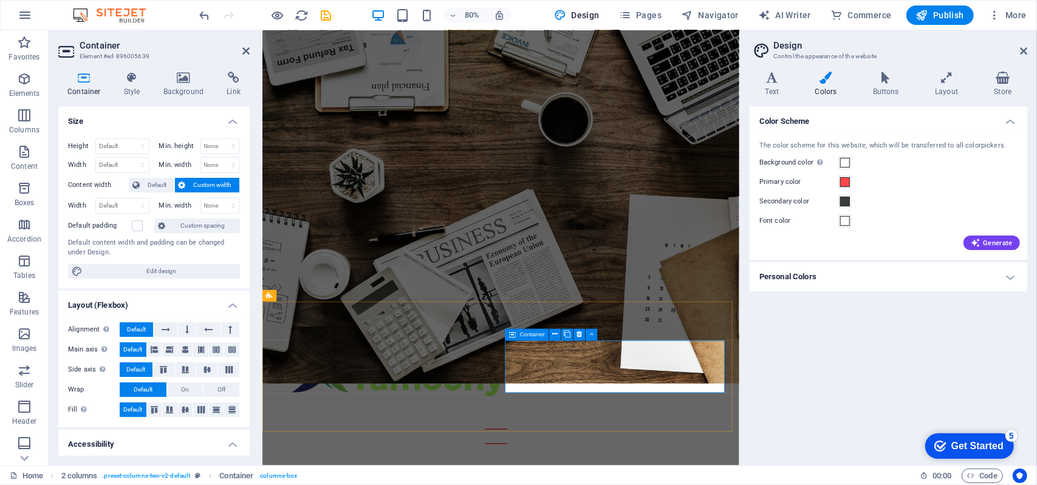
click at [553, 336] on icon at bounding box center [554, 335] width 5 height 10
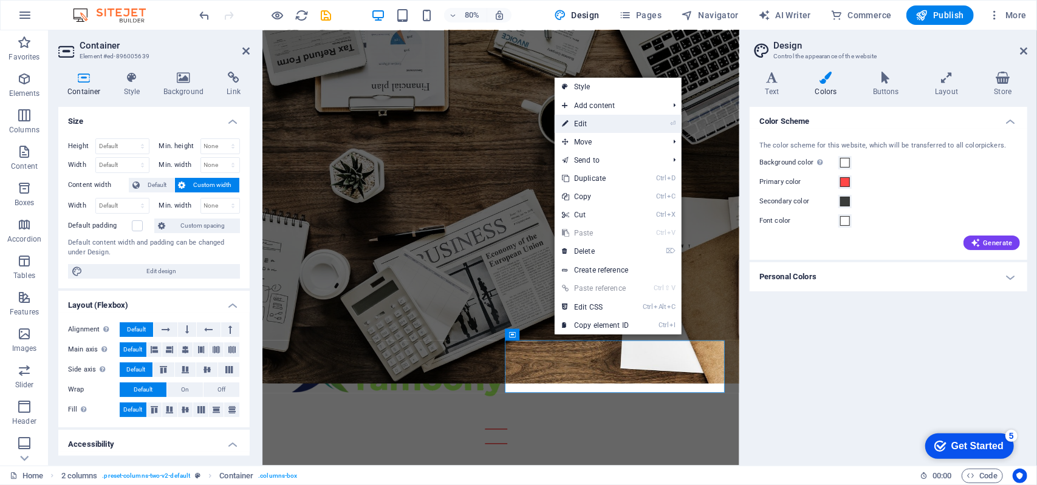
click at [601, 123] on link "⏎ Edit" at bounding box center [595, 124] width 81 height 18
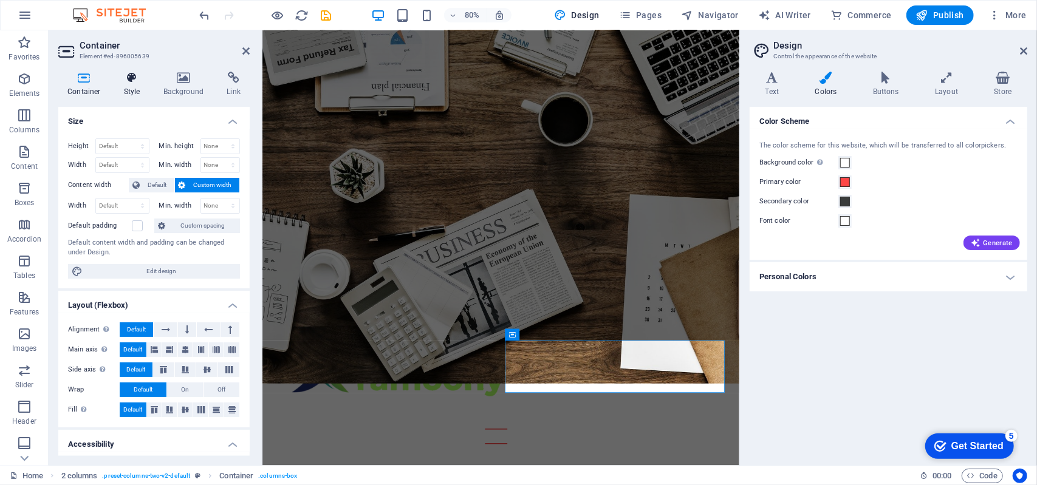
click at [130, 91] on h4 "Style" at bounding box center [134, 85] width 39 height 26
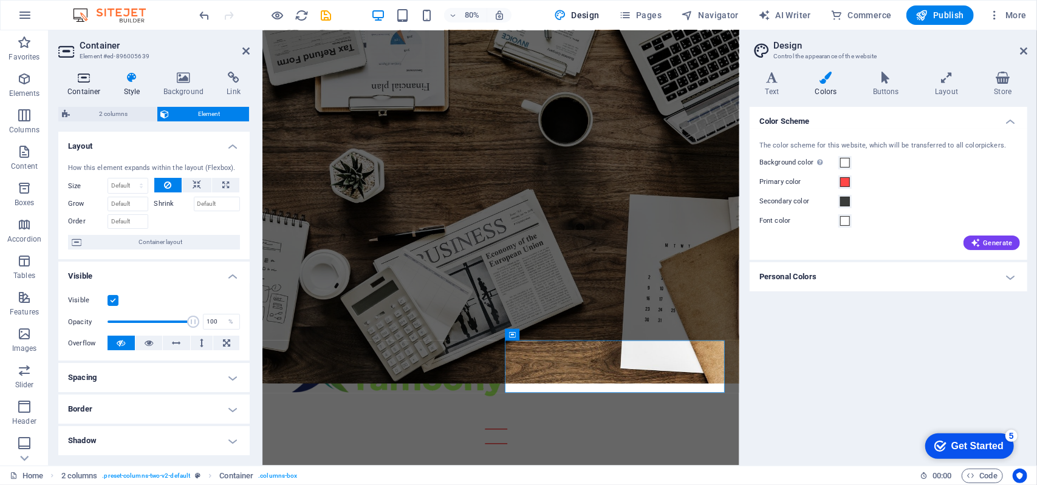
click at [81, 90] on h4 "Container" at bounding box center [86, 85] width 56 height 26
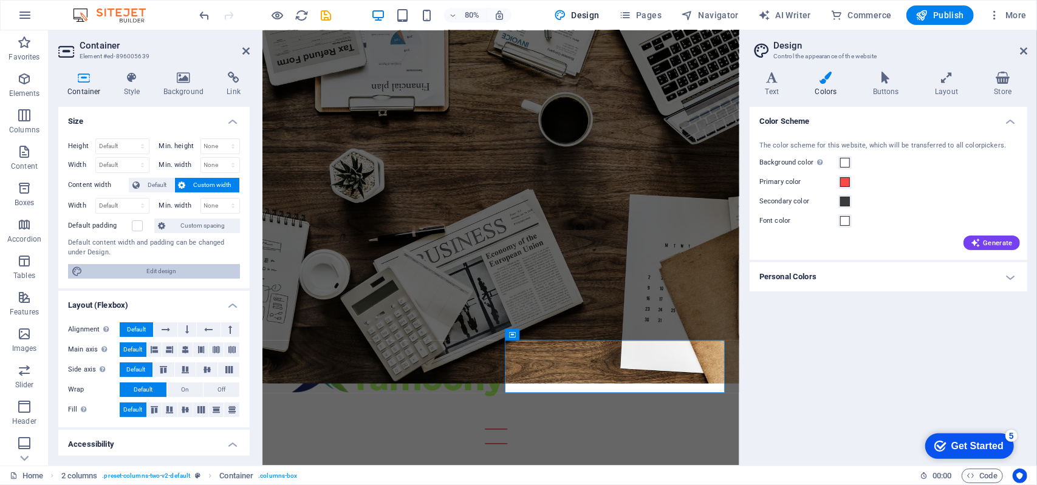
click at [184, 273] on span "Edit design" at bounding box center [161, 271] width 150 height 15
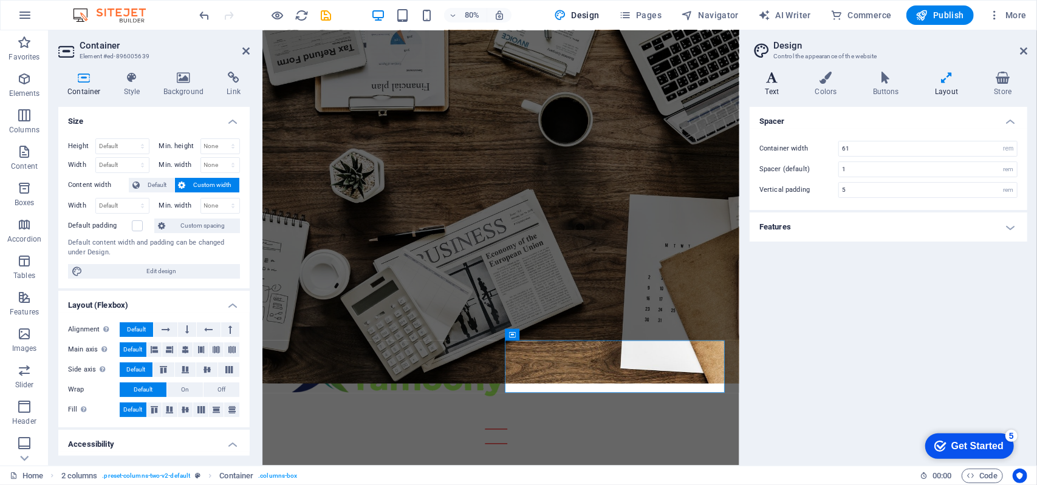
click at [770, 83] on h4 "Text" at bounding box center [775, 85] width 50 height 26
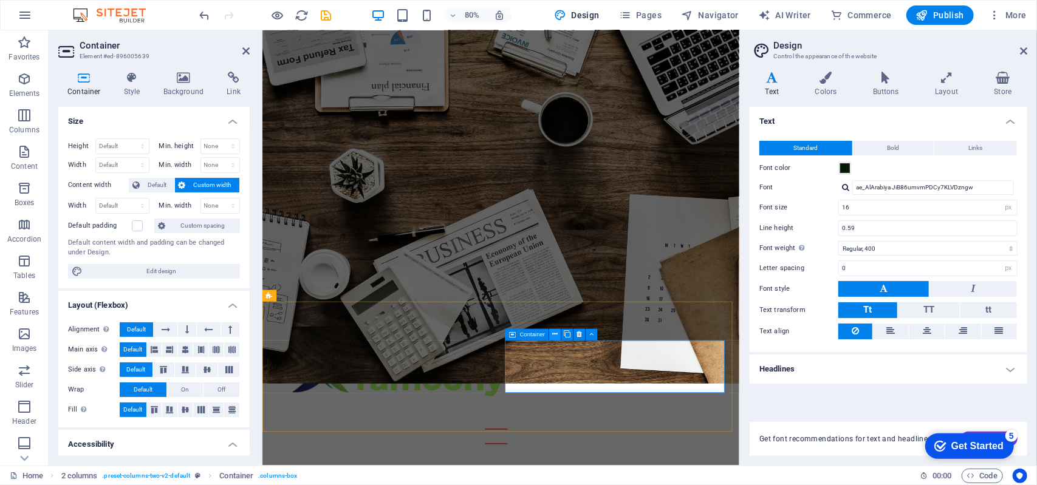
click at [553, 336] on icon at bounding box center [554, 335] width 5 height 10
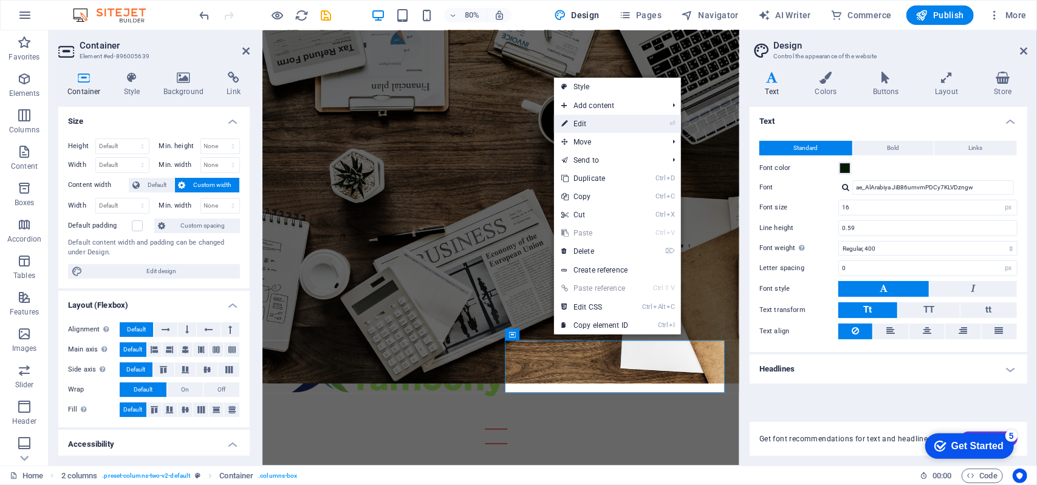
click at [590, 125] on link "⏎ Edit" at bounding box center [594, 124] width 81 height 18
